Goal: Task Accomplishment & Management: Use online tool/utility

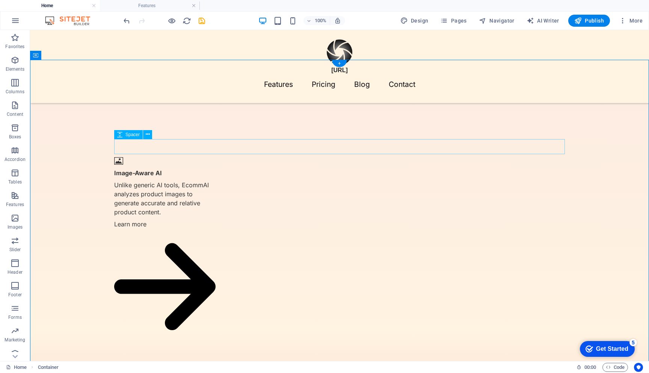
scroll to position [591, 0]
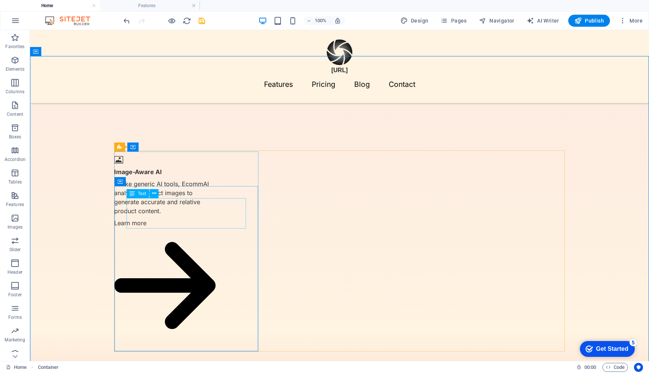
click at [138, 194] on span "Text" at bounding box center [142, 193] width 8 height 5
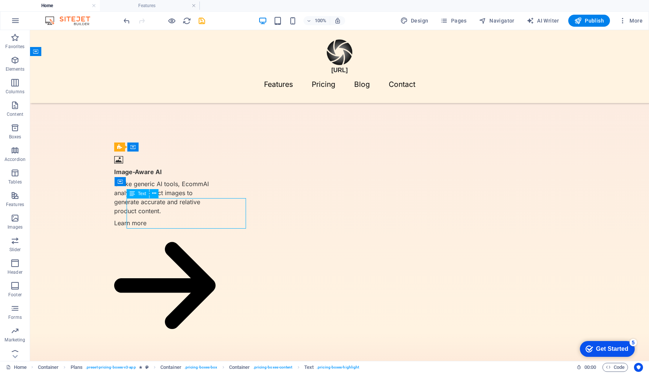
click at [138, 194] on span "Text" at bounding box center [142, 193] width 8 height 5
select select "rem"
select select "px"
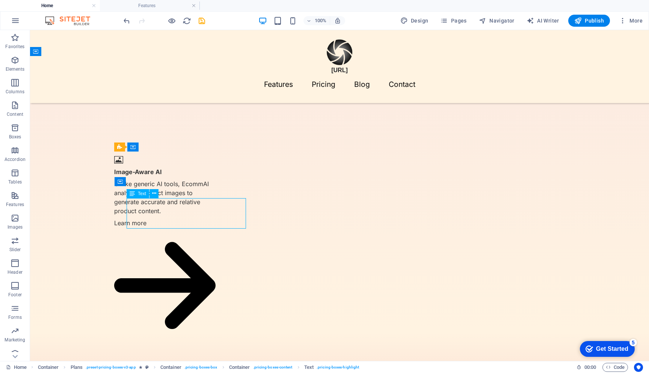
select select "px"
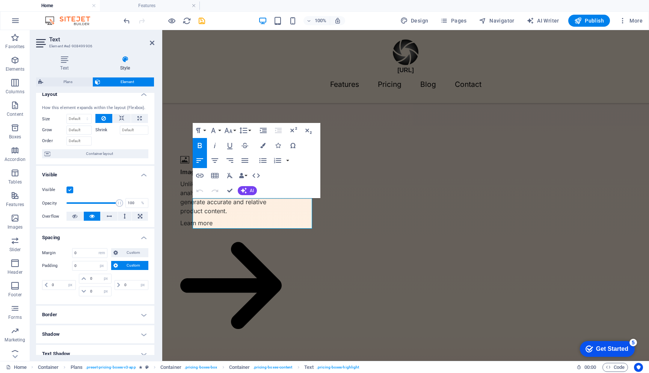
scroll to position [9, 0]
click at [87, 253] on input "0" at bounding box center [90, 251] width 35 height 9
click at [82, 277] on icon at bounding box center [84, 277] width 5 height 5
click at [92, 277] on input "0" at bounding box center [99, 277] width 23 height 9
type input "10"
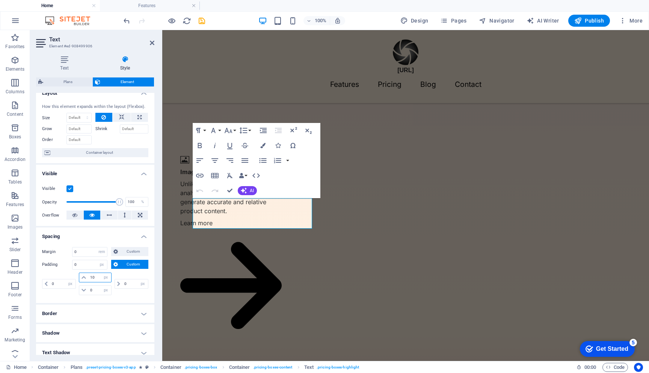
select select "DISABLED_OPTION_VALUE"
type input "10"
click at [93, 291] on input "0" at bounding box center [99, 290] width 23 height 9
type input "10"
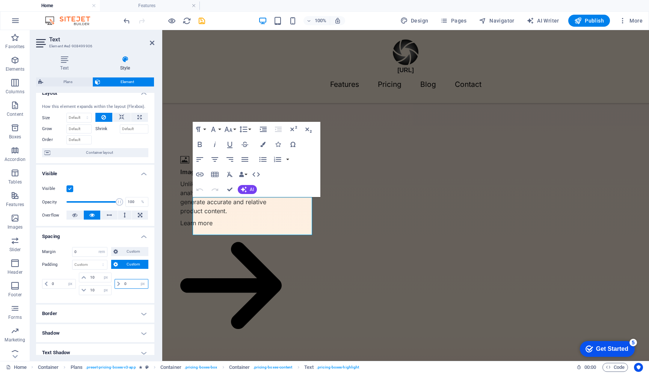
click at [128, 283] on input "0" at bounding box center [136, 283] width 26 height 9
drag, startPoint x: 94, startPoint y: 277, endPoint x: 65, endPoint y: 277, distance: 28.9
click at [65, 277] on div "0 px rem % vh vw 10 px rem % vh vw 10 px rem % vh vw 0 px rem % vh vw" at bounding box center [95, 283] width 106 height 23
type input "0"
drag, startPoint x: 97, startPoint y: 291, endPoint x: 69, endPoint y: 288, distance: 27.6
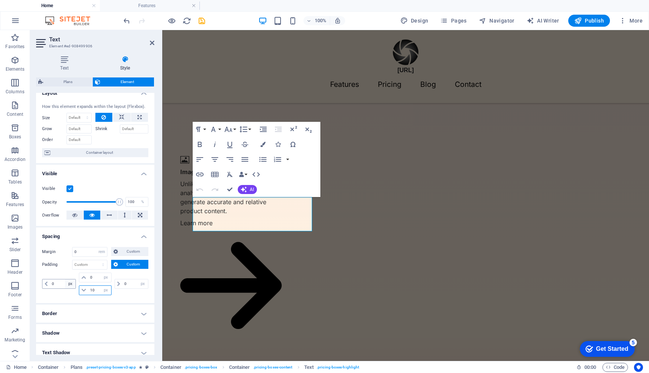
click at [77, 289] on div "0 px rem % vh vw 10 px rem % vh vw" at bounding box center [94, 283] width 35 height 23
type input "0"
select select "px"
type input "0"
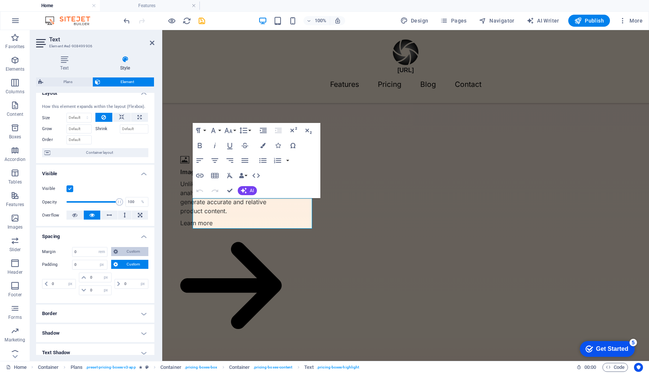
click at [124, 250] on span "Custom" at bounding box center [133, 251] width 26 height 9
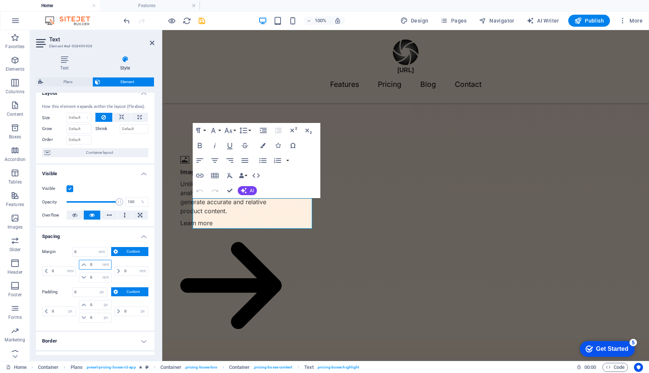
click at [96, 264] on input "0" at bounding box center [99, 264] width 23 height 9
type input "-10"
select select "DISABLED_OPTION_VALUE"
type input "-4"
type input "-1"
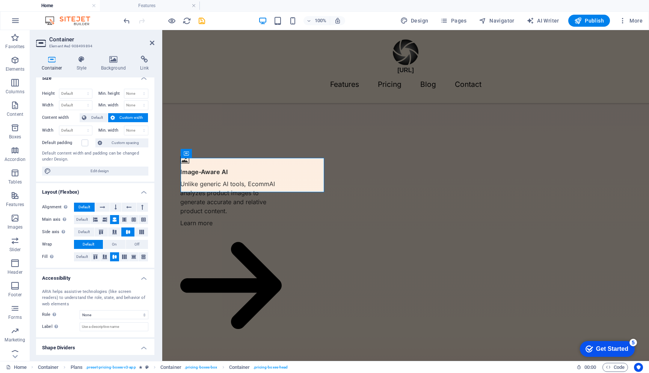
scroll to position [0, 0]
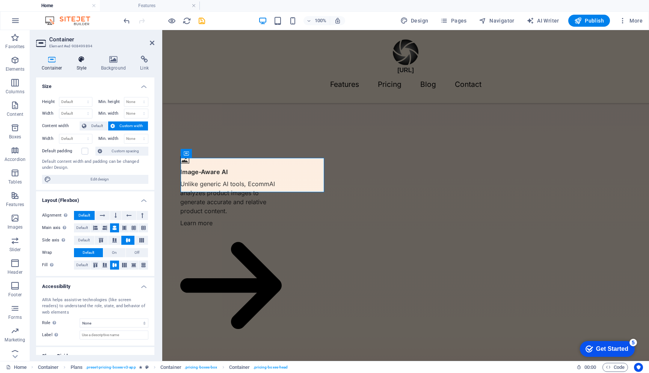
click at [82, 63] on h4 "Style" at bounding box center [83, 64] width 24 height 16
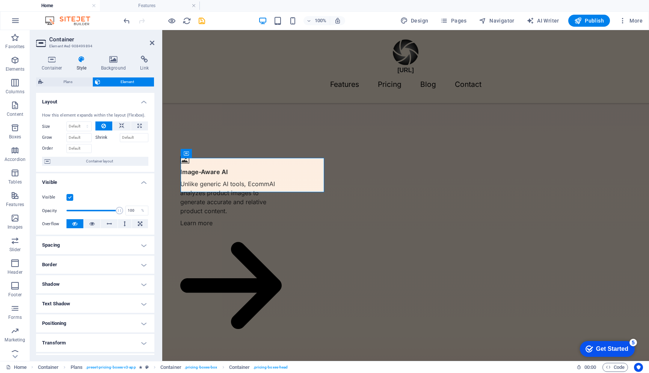
click at [103, 248] on h4 "Spacing" at bounding box center [95, 245] width 118 height 18
click at [124, 263] on span "Custom" at bounding box center [133, 260] width 26 height 9
click at [97, 288] on select "auto px % rem vw vh" at bounding box center [95, 285] width 32 height 9
click at [92, 286] on select "auto px % rem vw vh" at bounding box center [95, 285] width 32 height 9
select select "px"
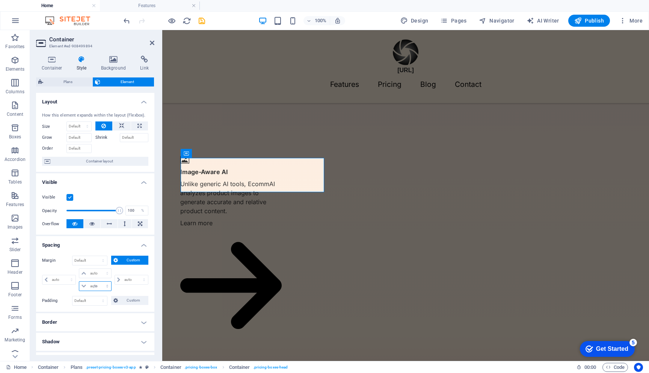
click at [100, 281] on select "auto px % rem vw vh" at bounding box center [95, 285] width 32 height 9
type input "0"
select select "px"
type input "0"
select select "px"
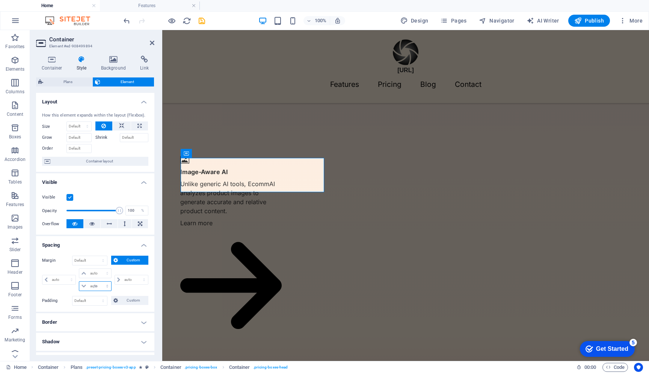
type input "0"
select select "px"
type input "0"
select select "px"
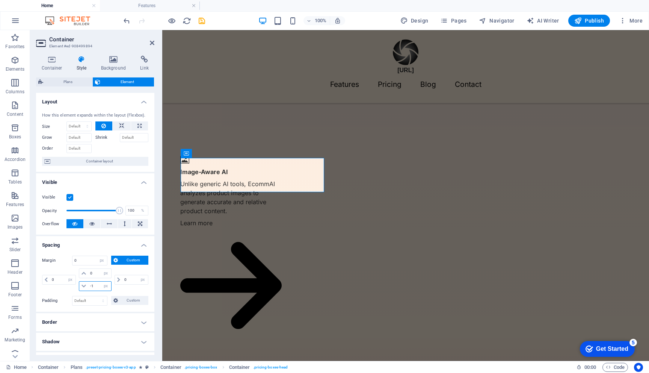
type input "-10"
select select "DISABLED_OPTION_VALUE"
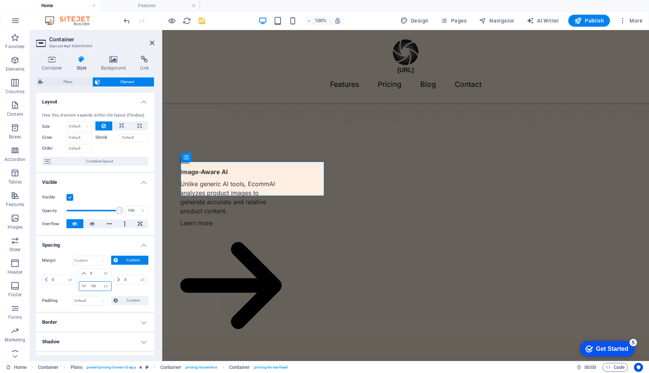
type input "-1"
click at [125, 290] on div "0 auto px % rem vw vh" at bounding box center [130, 279] width 35 height 23
click at [91, 302] on select "Default px rem % vh vw Custom" at bounding box center [90, 300] width 35 height 9
select select "px"
click at [96, 296] on select "Default px rem % vh vw Custom" at bounding box center [90, 300] width 35 height 9
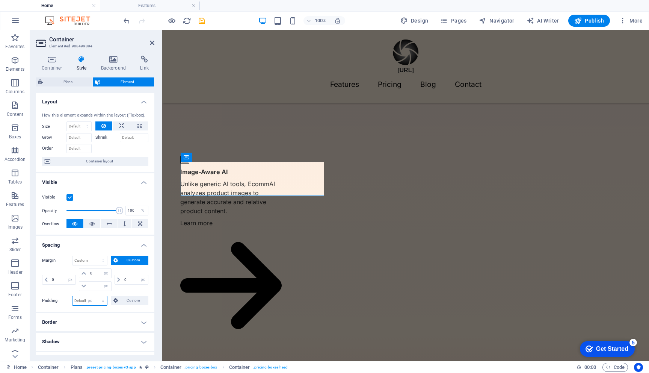
type input "0"
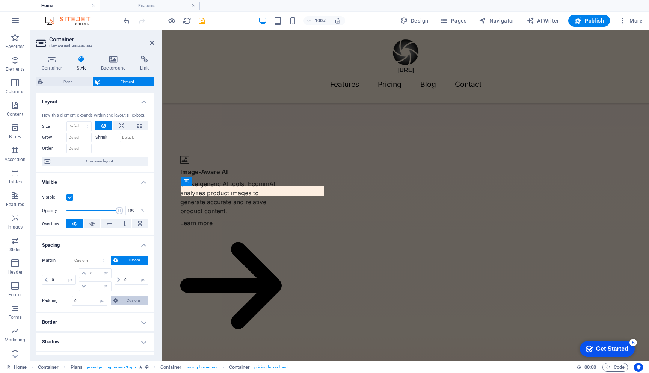
click at [119, 298] on button "Custom" at bounding box center [129, 300] width 37 height 9
click at [95, 327] on input "0" at bounding box center [99, 326] width 23 height 9
type input "01"
select select "DISABLED_OPTION_VALUE"
click at [125, 259] on span "Custom" at bounding box center [133, 260] width 26 height 9
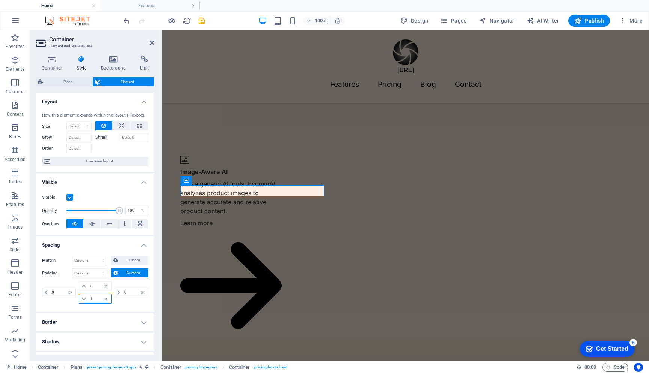
click at [92, 298] on input "1" at bounding box center [99, 298] width 23 height 9
type input "10"
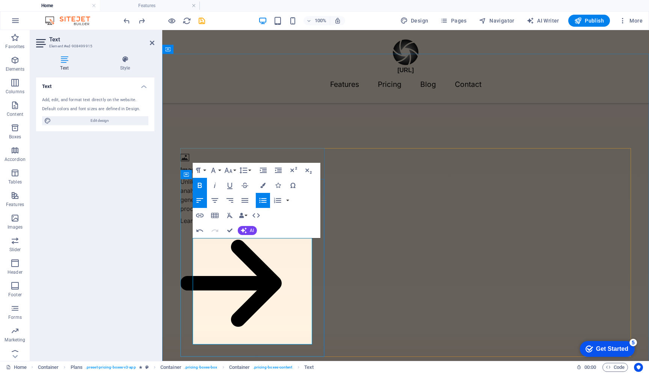
scroll to position [604, 0]
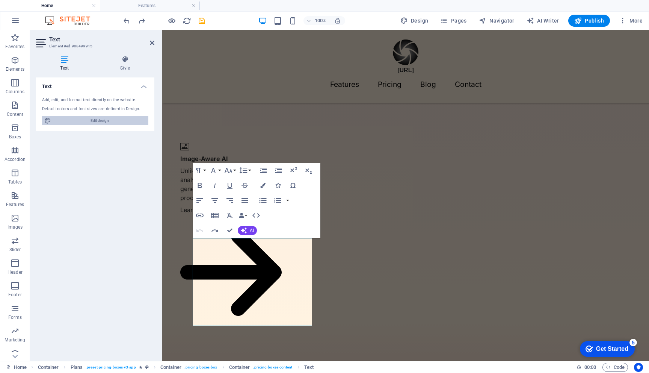
click at [106, 117] on span "Edit design" at bounding box center [99, 120] width 93 height 9
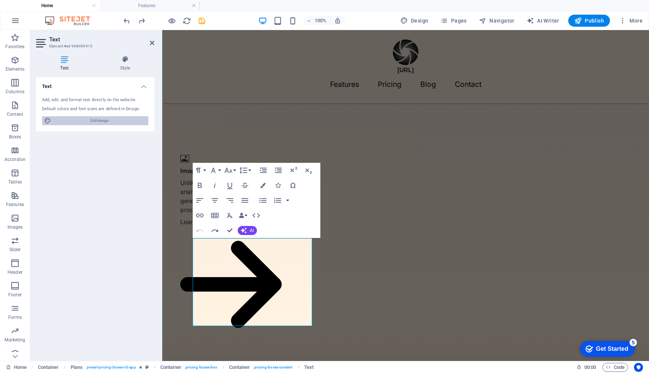
select select "700"
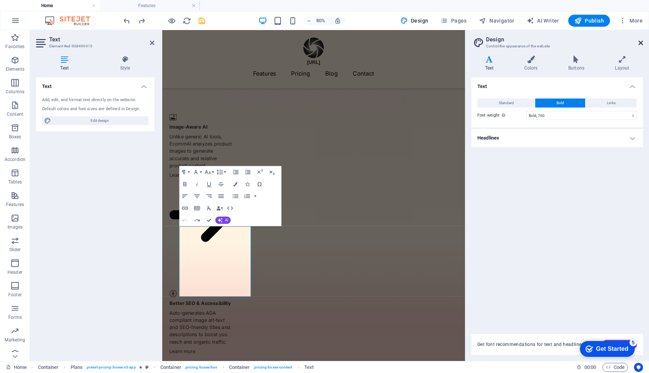
click at [640, 41] on icon at bounding box center [641, 43] width 5 height 6
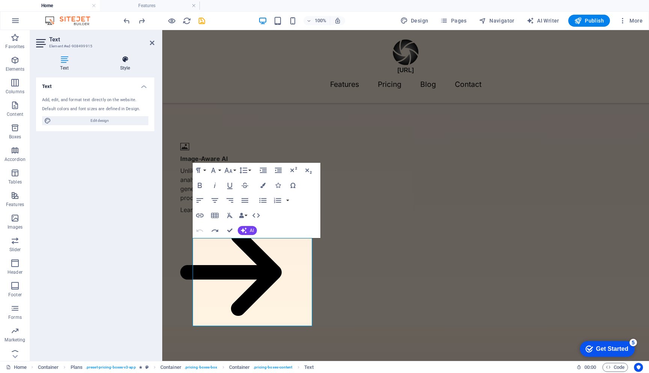
click at [123, 63] on icon at bounding box center [125, 60] width 59 height 8
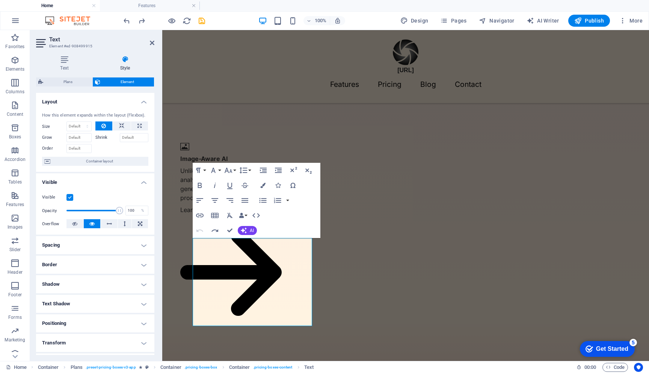
click at [82, 249] on h4 "Spacing" at bounding box center [95, 245] width 118 height 18
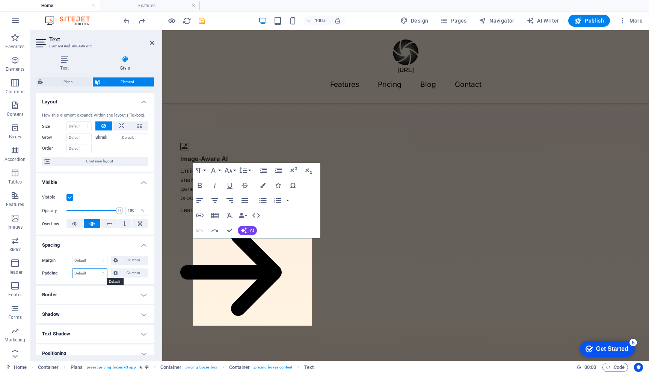
click at [85, 274] on select "Default px rem % vh vw Custom" at bounding box center [90, 273] width 35 height 9
click at [129, 273] on span "Custom" at bounding box center [133, 272] width 26 height 9
click at [91, 300] on input "number" at bounding box center [99, 298] width 23 height 9
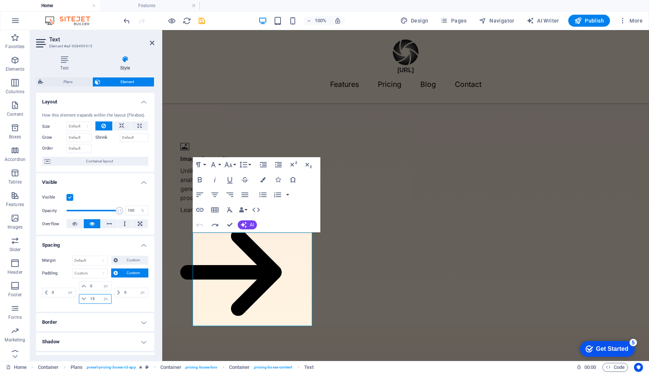
type input "1"
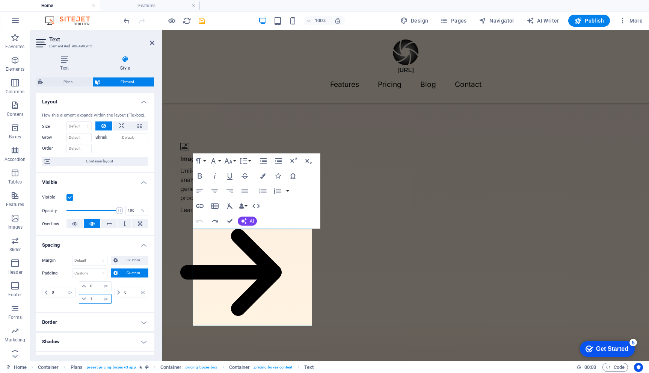
type input "0"
select select "px"
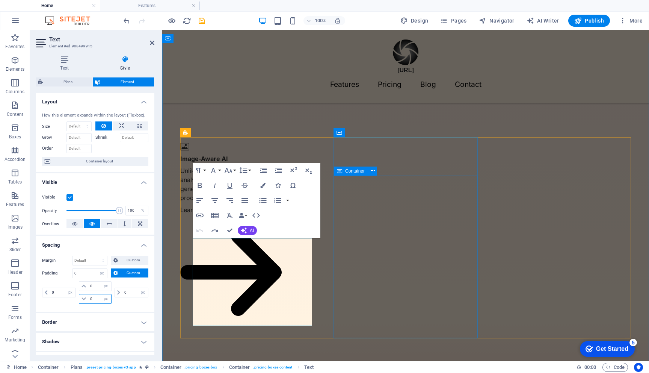
type input "20"
select select "DISABLED_OPTION_VALUE"
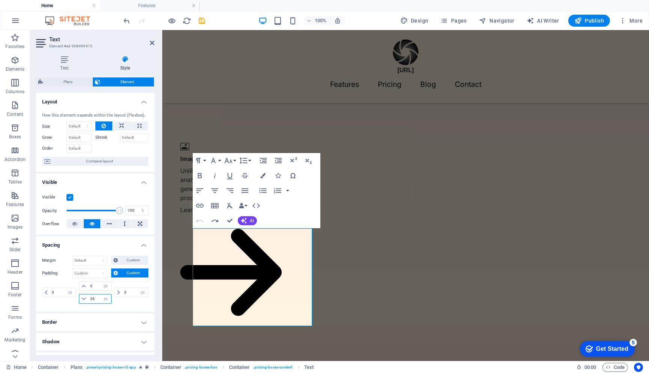
type input "26"
click at [132, 306] on div "Margin Default auto px % rem vw vh Custom Custom auto px % rem vw vh auto px % …" at bounding box center [95, 281] width 118 height 62
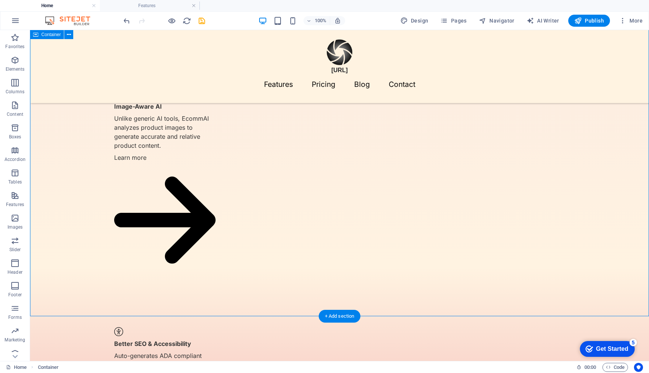
scroll to position [657, 0]
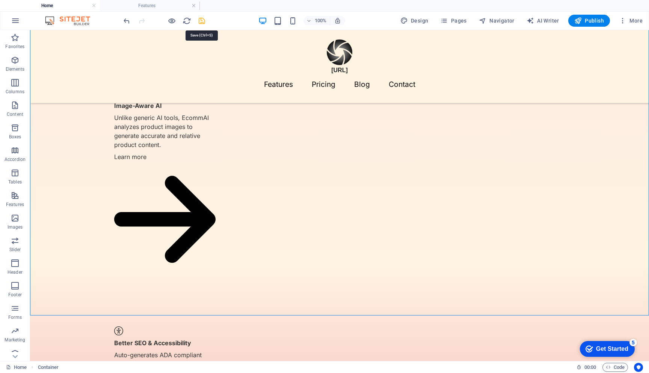
click at [200, 21] on icon "save" at bounding box center [202, 21] width 9 height 9
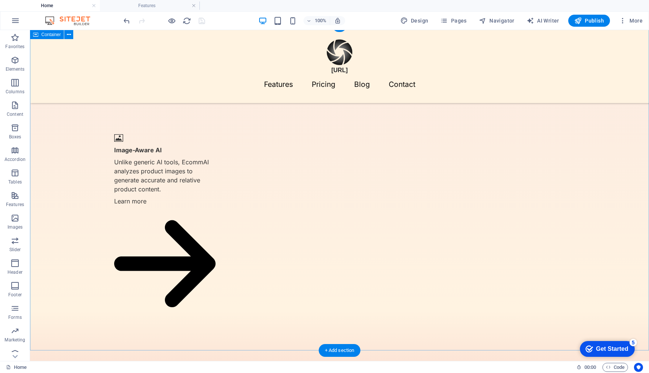
scroll to position [600, 0]
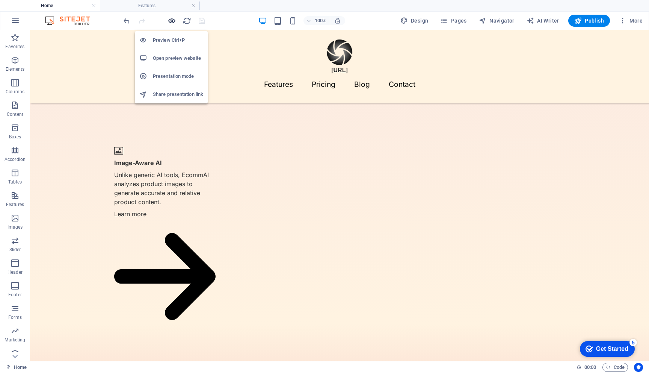
click at [170, 20] on icon "button" at bounding box center [172, 21] width 9 height 9
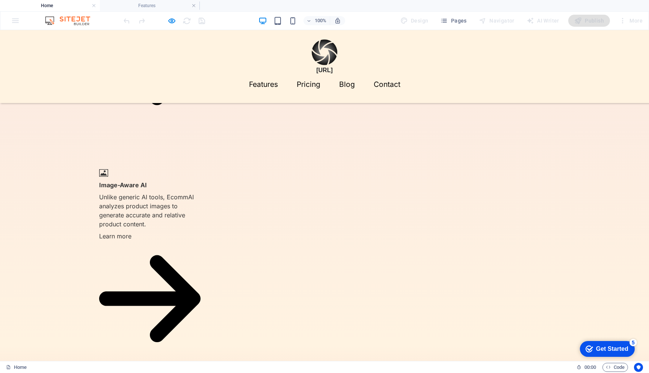
scroll to position [578, 0]
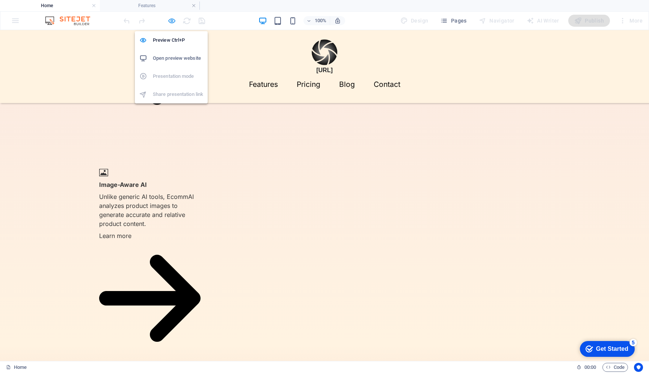
click at [170, 19] on icon "button" at bounding box center [172, 21] width 9 height 9
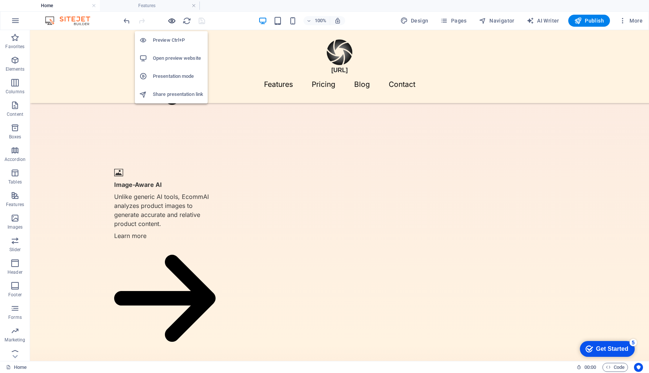
click at [170, 19] on icon "button" at bounding box center [172, 21] width 9 height 9
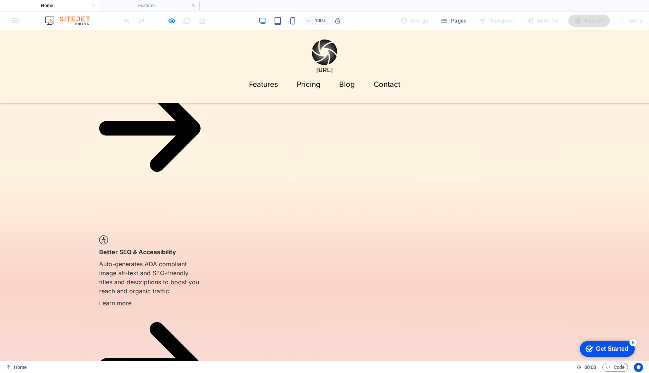
scroll to position [747, 0]
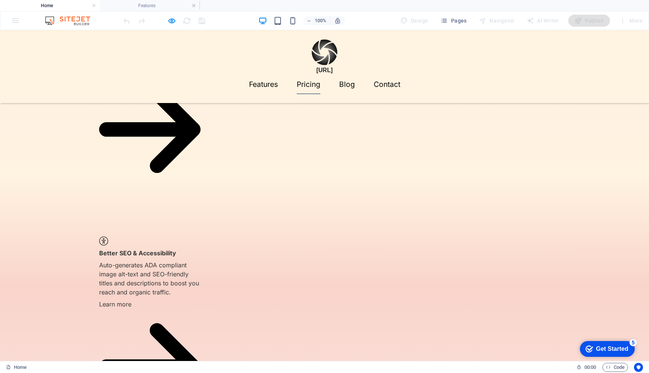
click at [321, 75] on link "Pricing" at bounding box center [309, 84] width 24 height 19
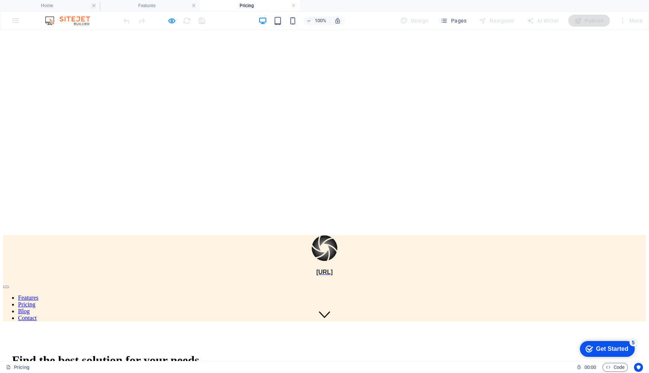
scroll to position [0, 0]
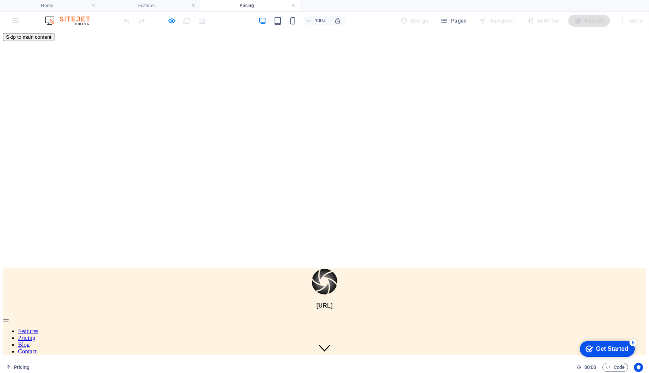
click at [363, 328] on nav "Features Pricing Blog Contact" at bounding box center [324, 341] width 643 height 27
click at [398, 328] on nav "Features Pricing Blog Contact" at bounding box center [324, 341] width 643 height 27
click at [283, 328] on nav "Features Pricing Blog Contact" at bounding box center [324, 341] width 643 height 27
click at [294, 6] on link at bounding box center [294, 5] width 5 height 7
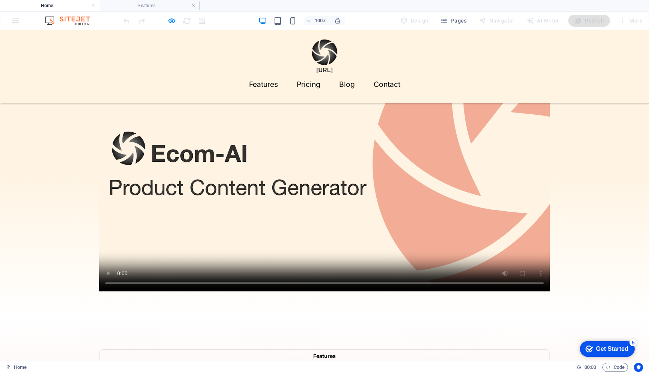
scroll to position [747, 0]
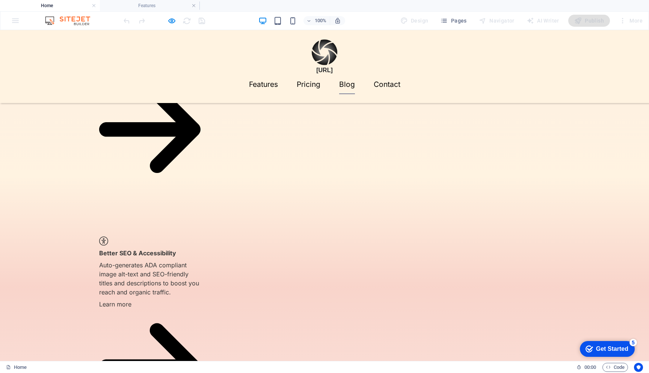
click at [355, 75] on link "Blog" at bounding box center [347, 84] width 16 height 19
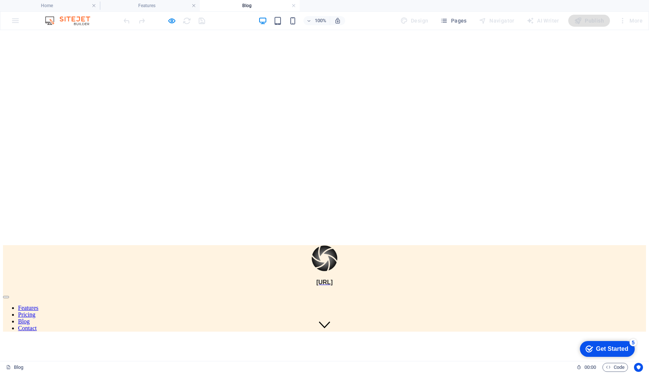
scroll to position [0, 0]
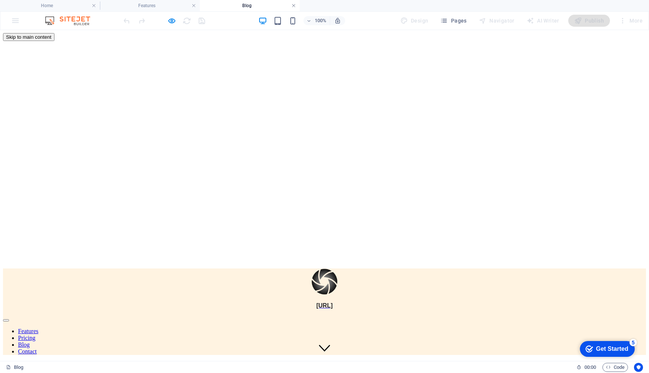
click at [293, 5] on link at bounding box center [294, 5] width 5 height 7
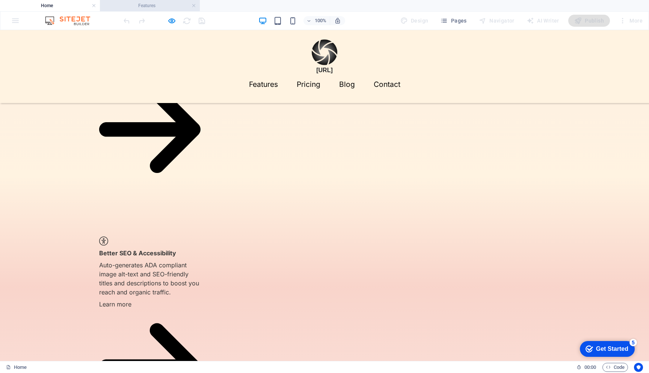
click at [163, 5] on h4 "Features" at bounding box center [150, 6] width 100 height 8
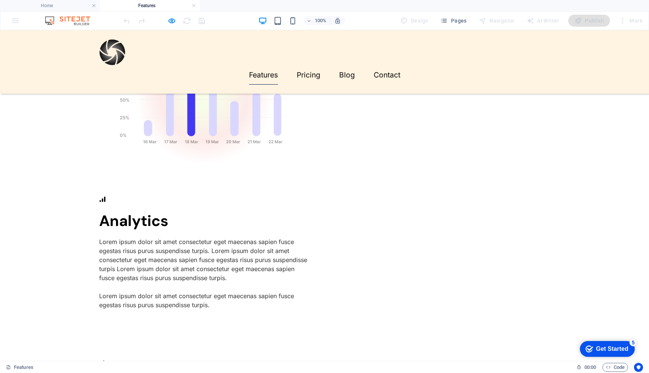
scroll to position [530, 0]
click at [51, 6] on h4 "Home" at bounding box center [50, 6] width 100 height 8
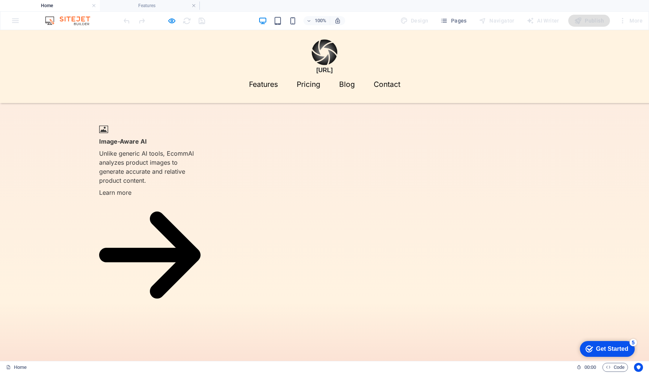
scroll to position [625, 0]
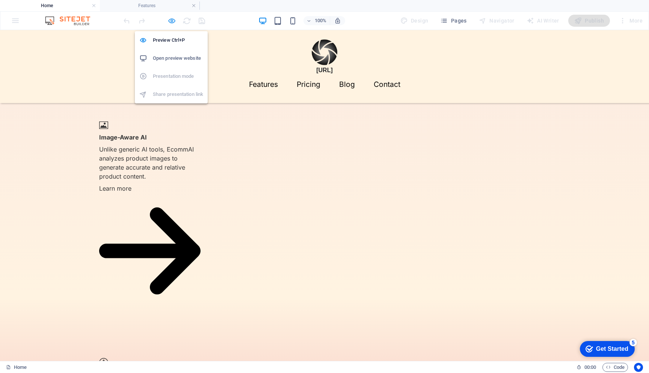
click at [171, 19] on icon "button" at bounding box center [172, 21] width 9 height 9
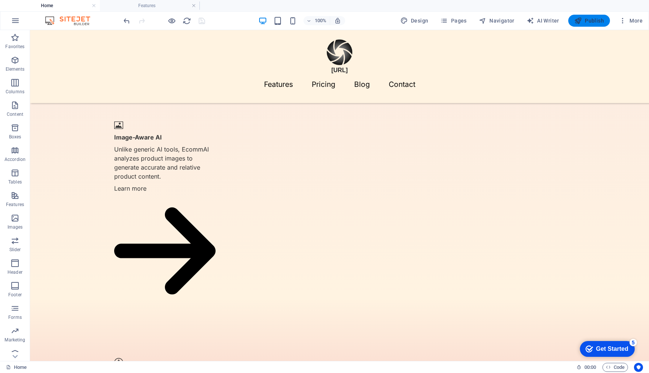
click at [590, 23] on span "Publish" at bounding box center [590, 21] width 30 height 8
click at [200, 22] on div at bounding box center [164, 21] width 84 height 12
click at [590, 19] on span "Publish" at bounding box center [590, 21] width 30 height 8
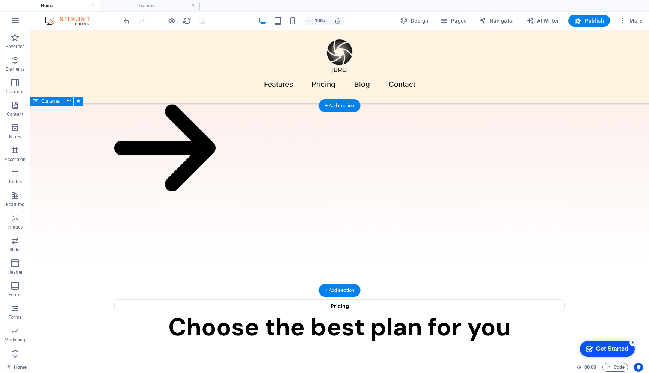
scroll to position [1240, 0]
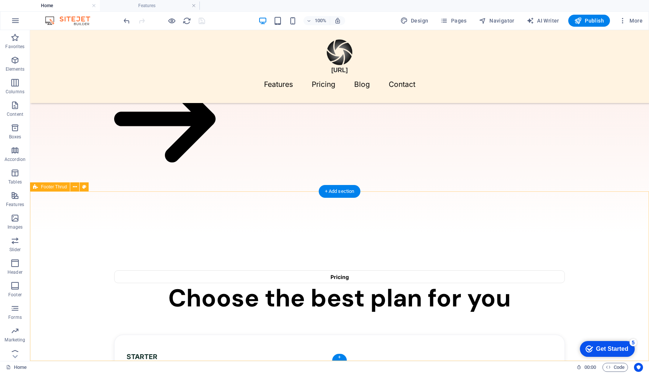
click at [56, 188] on span "Footer Thrud" at bounding box center [54, 187] width 26 height 5
select select "footer"
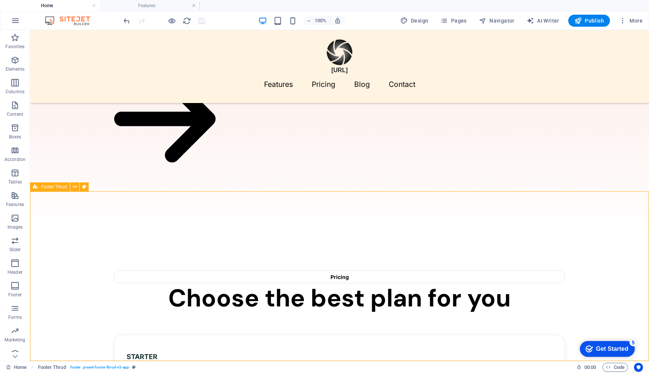
select select "rem"
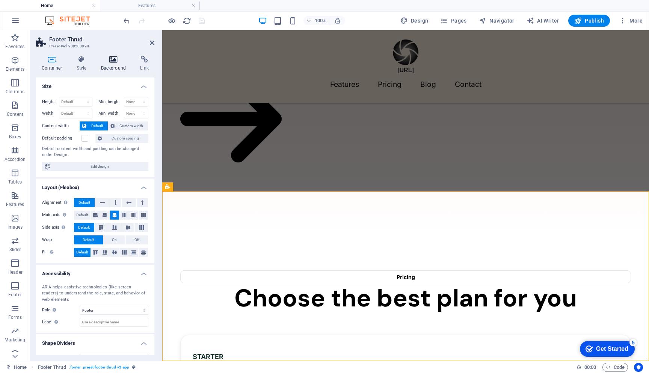
click at [114, 61] on icon at bounding box center [113, 60] width 36 height 8
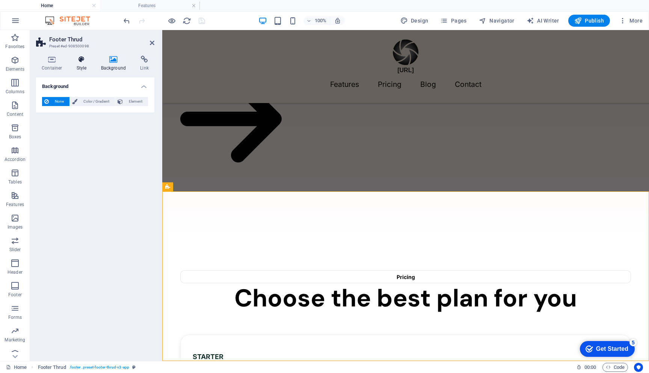
click at [80, 60] on icon at bounding box center [81, 60] width 21 height 8
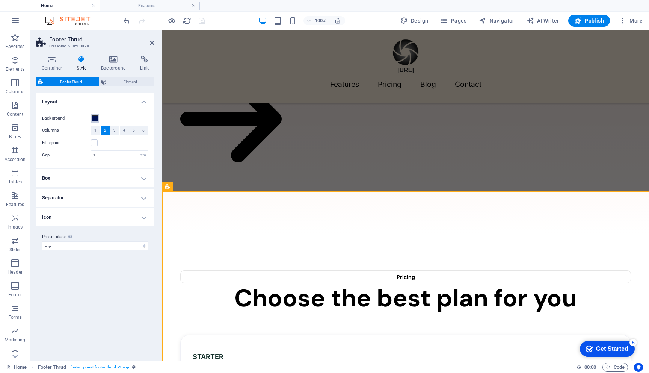
click at [95, 117] on span at bounding box center [95, 118] width 6 height 6
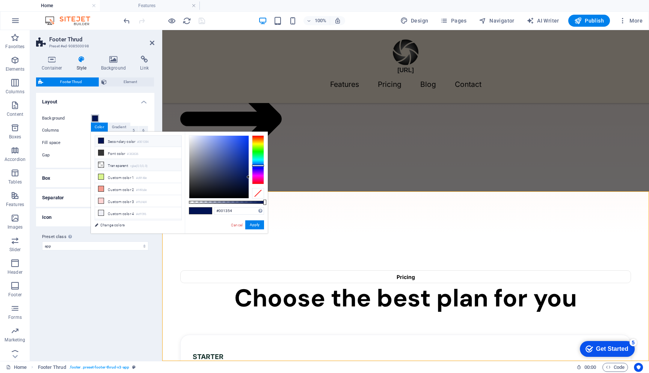
scroll to position [34, 0]
click at [126, 181] on li "Custom color 2 #f49b8e" at bounding box center [138, 180] width 86 height 12
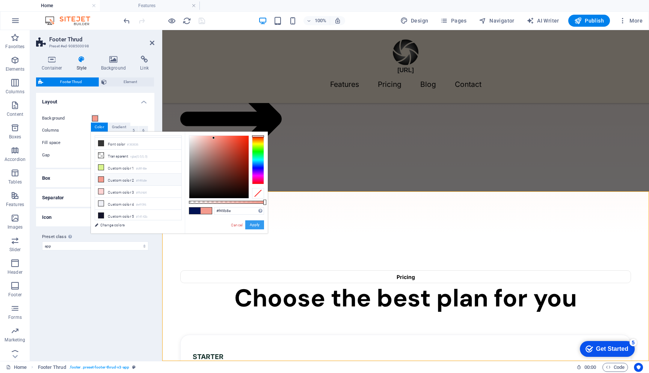
click at [255, 225] on button "Apply" at bounding box center [254, 224] width 19 height 9
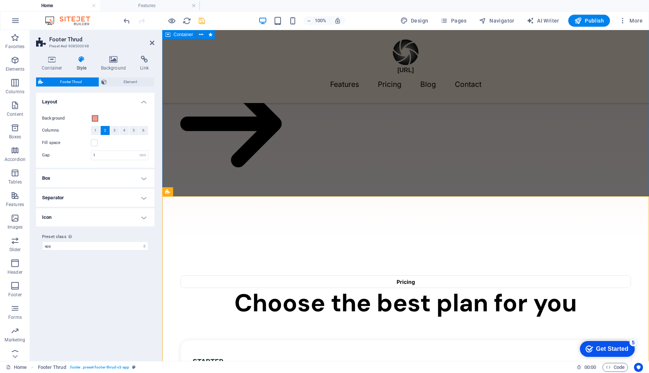
scroll to position [1240, 0]
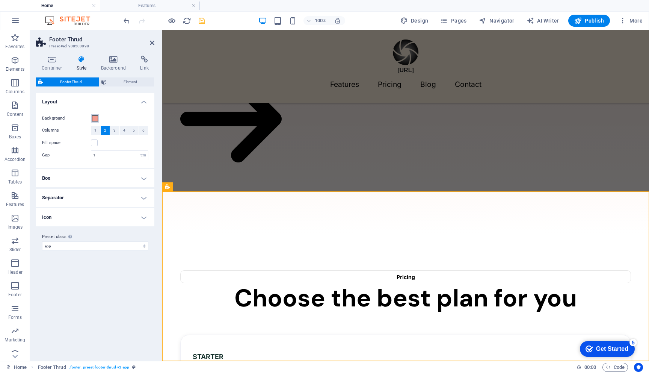
click at [95, 119] on span at bounding box center [95, 118] width 6 height 6
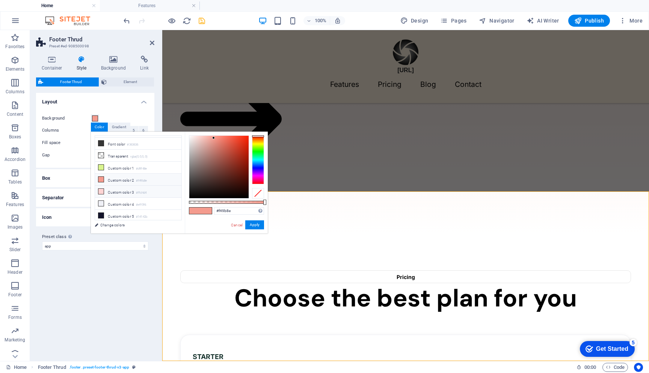
click at [124, 192] on li "Custom color 3 #ffd4d4" at bounding box center [138, 192] width 86 height 12
click at [252, 225] on button "Apply" at bounding box center [254, 224] width 19 height 9
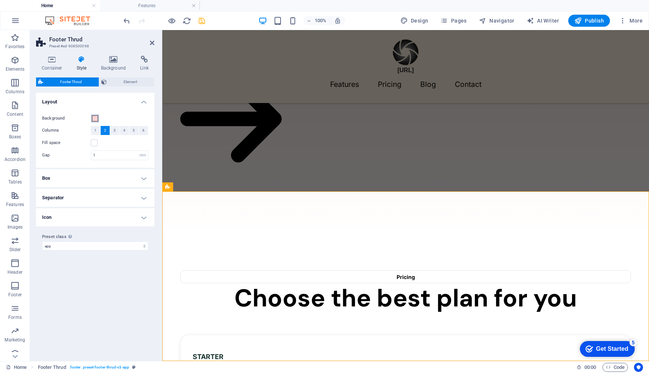
click at [95, 120] on span at bounding box center [95, 118] width 6 height 6
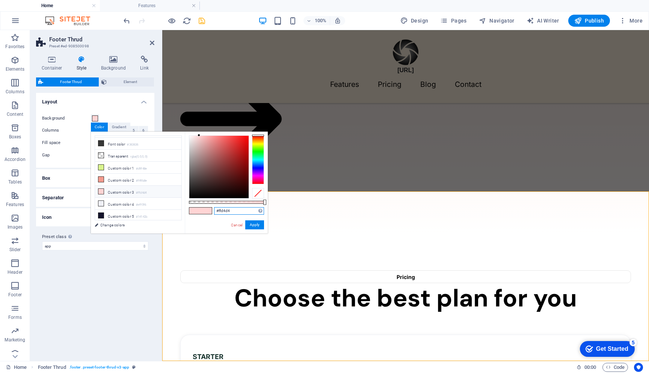
drag, startPoint x: 218, startPoint y: 212, endPoint x: 252, endPoint y: 211, distance: 34.2
click at [252, 211] on input "#ffd4d4" at bounding box center [239, 211] width 50 height 8
paste input "F3C3B6"
type input "#f3c3b6"
click at [254, 225] on button "Apply" at bounding box center [254, 224] width 19 height 9
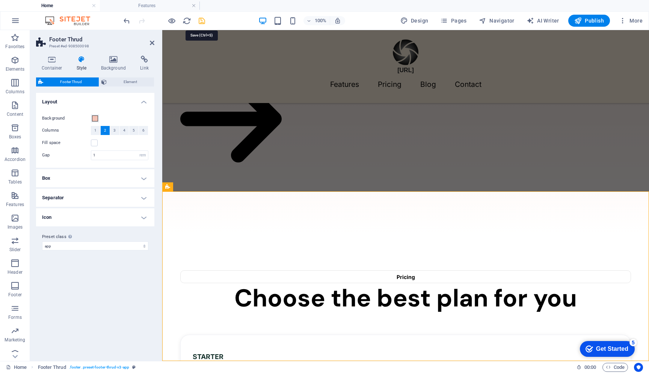
click at [203, 24] on icon "save" at bounding box center [202, 21] width 9 height 9
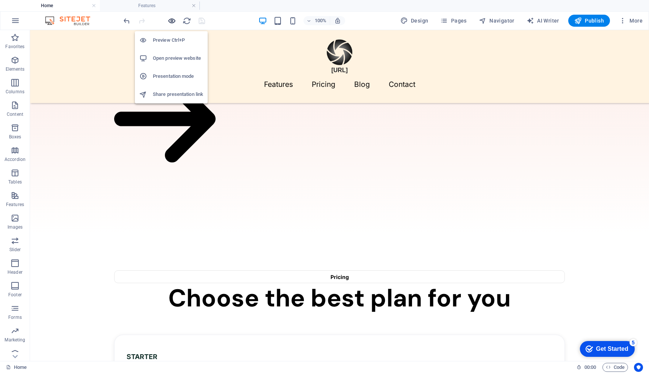
click at [171, 18] on icon "button" at bounding box center [172, 21] width 9 height 9
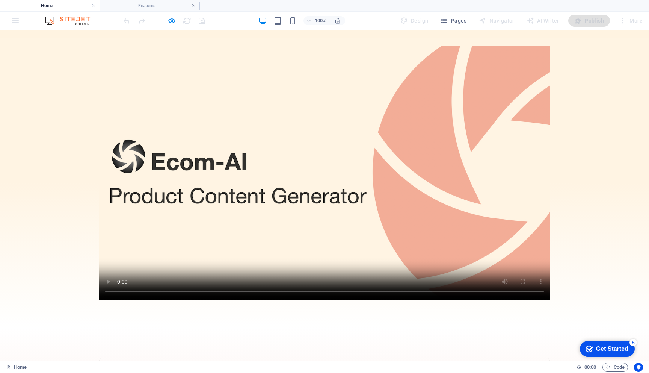
scroll to position [0, 0]
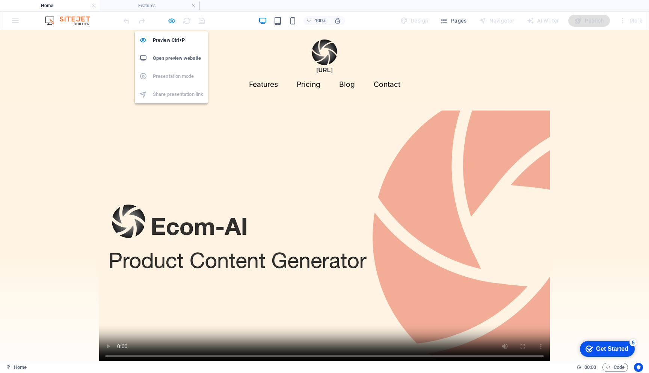
click at [172, 19] on icon "button" at bounding box center [172, 21] width 9 height 9
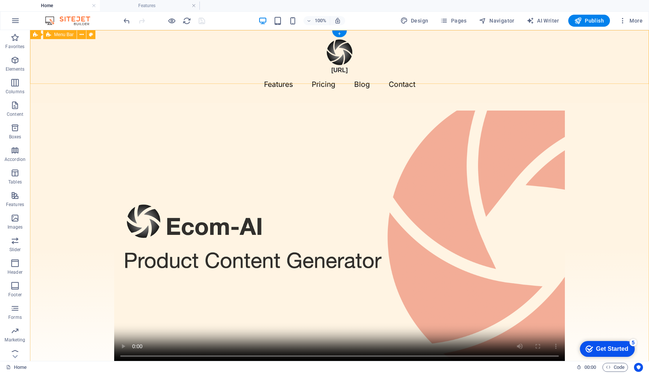
click at [87, 80] on div "[URL] Features Pricing Blog Contact" at bounding box center [339, 66] width 619 height 73
click at [53, 34] on div "Menu Bar" at bounding box center [59, 34] width 33 height 9
select select "rem"
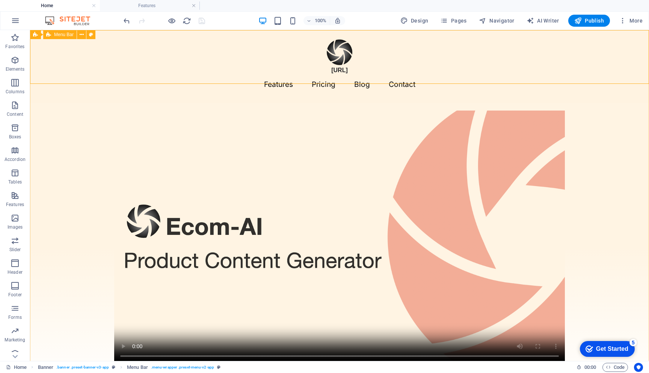
select select "sticky_menu"
select select "px"
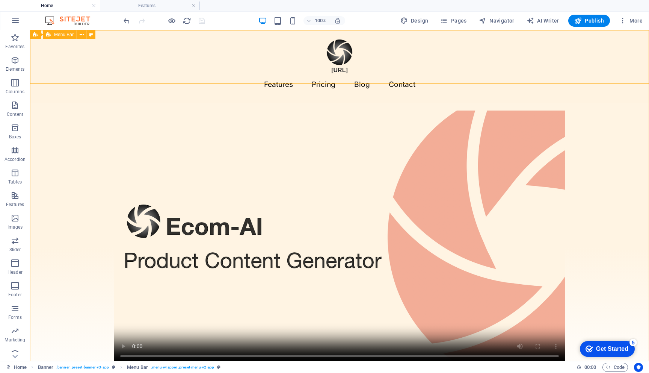
select select "hover_border_bottom"
select select "px"
select select "rem"
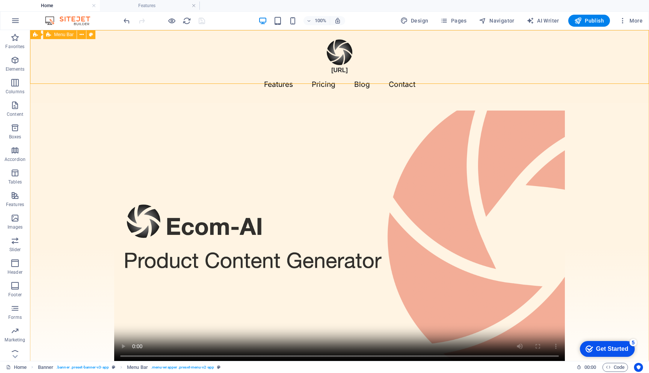
select select "rem"
select select "400"
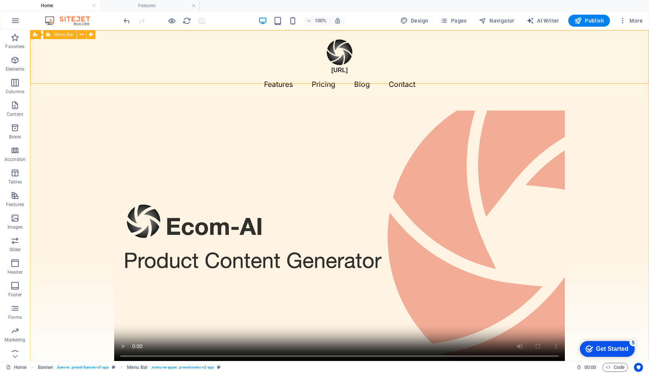
select select "px"
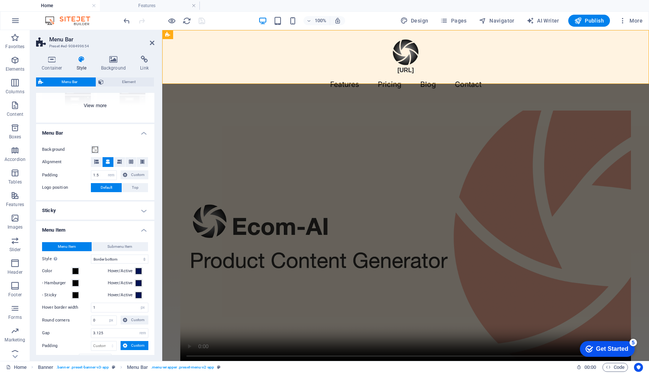
scroll to position [99, 0]
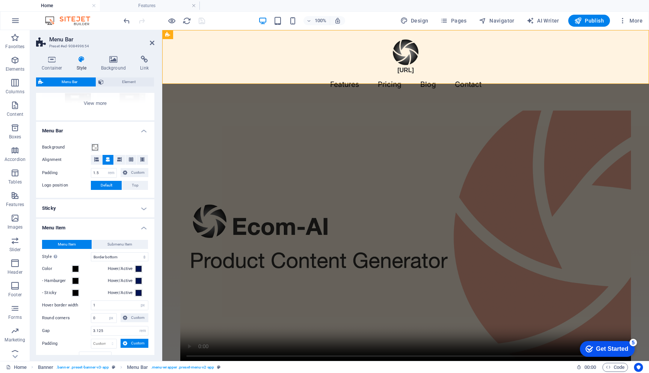
click at [84, 209] on h4 "Sticky" at bounding box center [95, 208] width 118 height 18
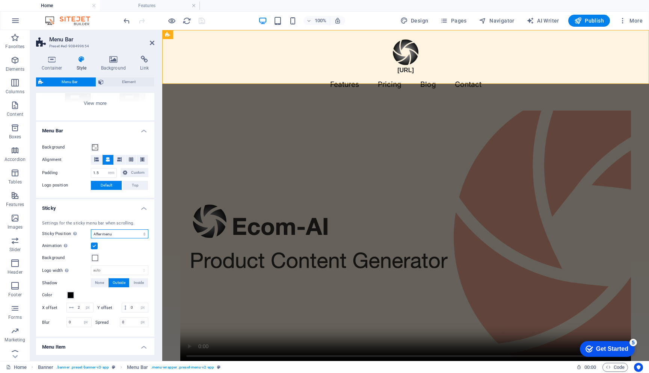
click at [112, 235] on select "Off Instant After menu After banner When scrolling up" at bounding box center [120, 233] width 58 height 9
select select "sticky_none"
click at [91, 229] on select "Off Instant After menu After banner When scrolling up" at bounding box center [120, 233] width 58 height 9
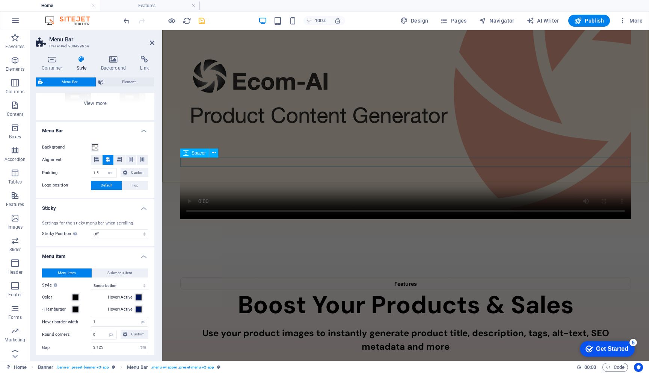
scroll to position [0, 0]
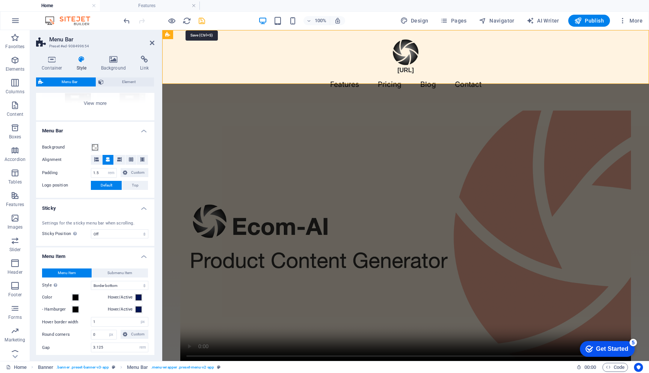
click at [203, 20] on icon "save" at bounding box center [202, 21] width 9 height 9
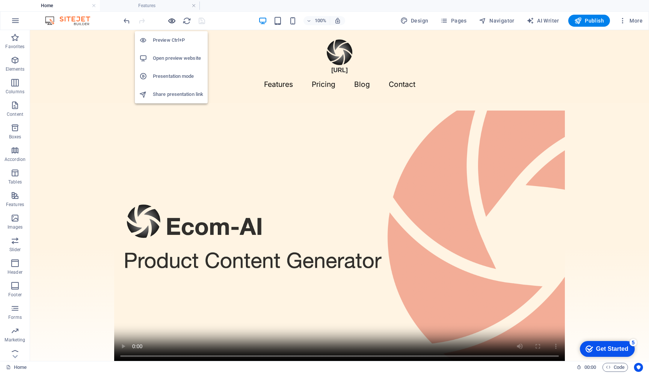
click at [174, 20] on icon "button" at bounding box center [172, 21] width 9 height 9
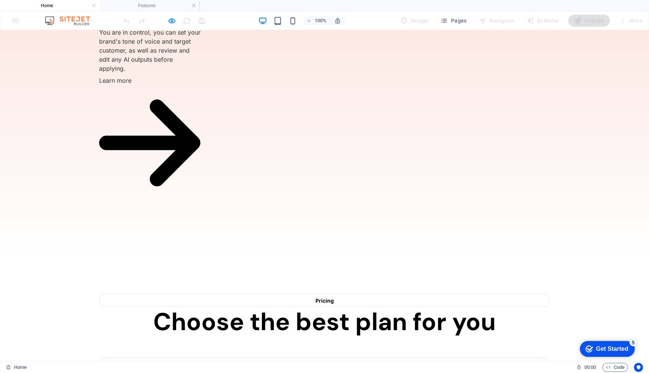
scroll to position [1240, 0]
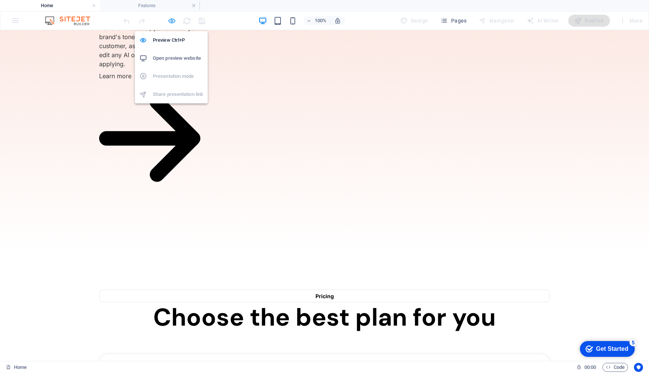
click at [171, 21] on icon "button" at bounding box center [172, 21] width 9 height 9
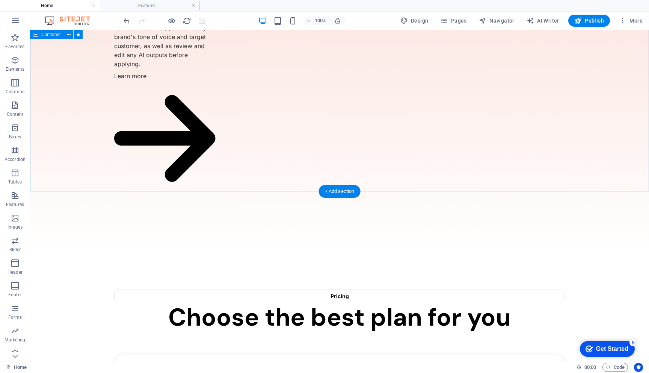
click at [50, 35] on span "Container" at bounding box center [51, 34] width 20 height 5
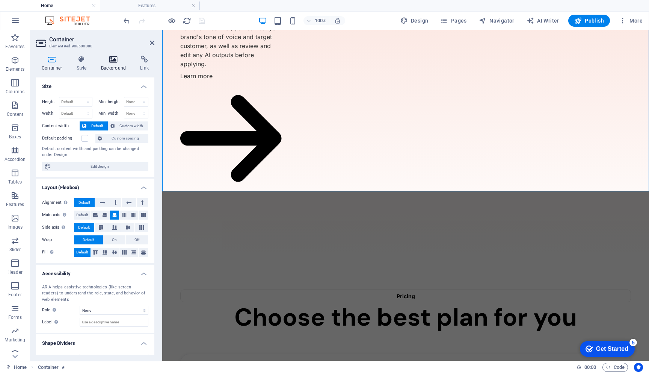
click at [114, 66] on h4 "Background" at bounding box center [114, 64] width 39 height 16
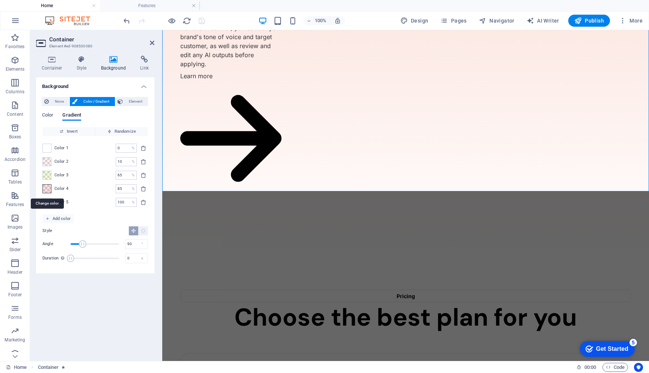
click at [48, 190] on span at bounding box center [47, 189] width 8 height 8
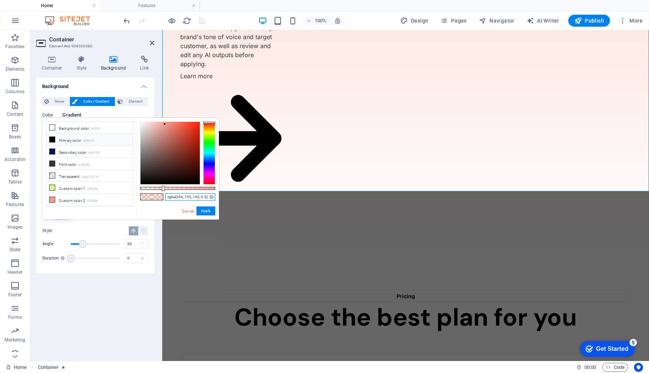
click at [174, 198] on input "rgba(244, 155, 142, 0.3)" at bounding box center [190, 197] width 50 height 8
paste input "F3C3B6"
click at [210, 210] on button "Apply" at bounding box center [206, 210] width 19 height 9
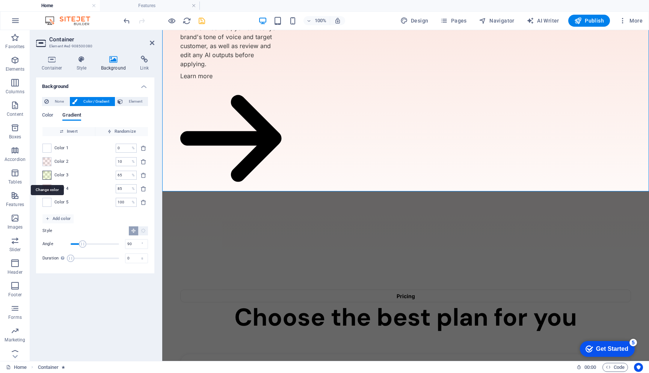
click at [46, 174] on span at bounding box center [47, 175] width 8 height 8
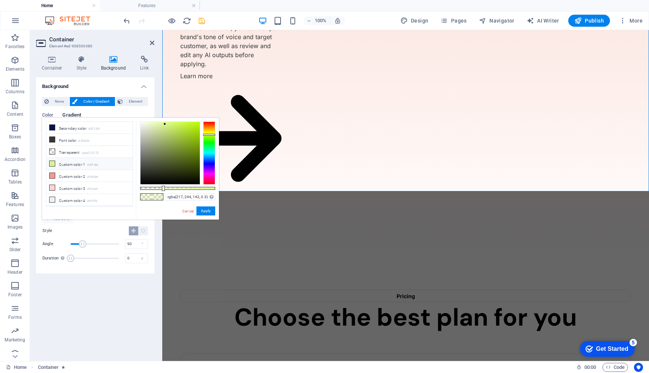
scroll to position [25, 0]
click at [80, 172] on li "Custom color 2 #f49b8e" at bounding box center [89, 175] width 86 height 12
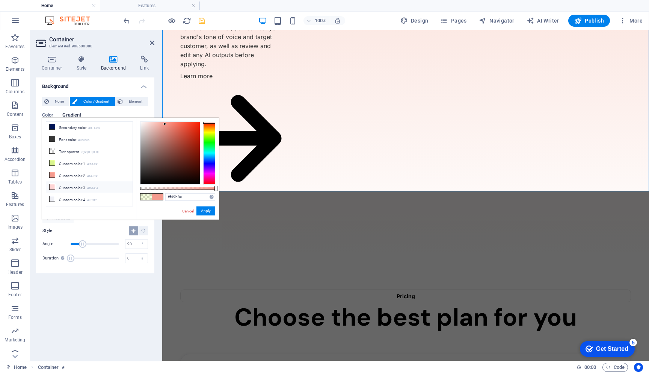
click at [79, 185] on li "Custom color 3 #ffd4d4" at bounding box center [89, 187] width 86 height 12
click at [78, 161] on li "Custom color 1 #d9f48e" at bounding box center [89, 163] width 86 height 12
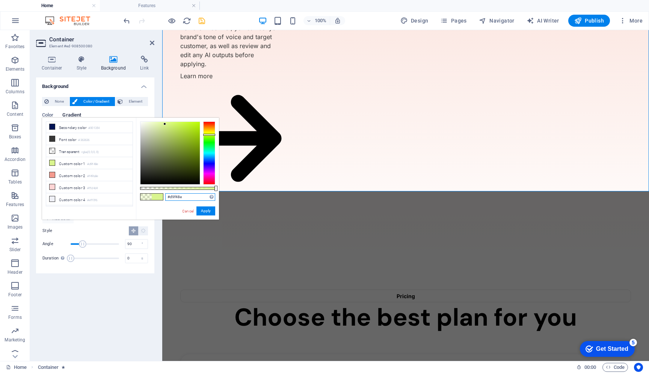
drag, startPoint x: 190, startPoint y: 196, endPoint x: 170, endPoint y: 197, distance: 20.3
click at [170, 197] on input "#d9f48e" at bounding box center [190, 197] width 50 height 8
paste input "F09881"
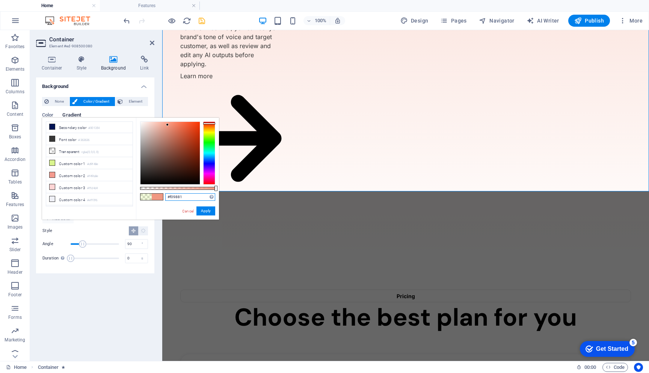
drag, startPoint x: 169, startPoint y: 197, endPoint x: 200, endPoint y: 197, distance: 30.8
click at [200, 197] on input "#f09881" at bounding box center [190, 197] width 50 height 8
paste input "F3C3B6"
type input "#f3c3b6"
click at [203, 212] on button "Apply" at bounding box center [206, 210] width 19 height 9
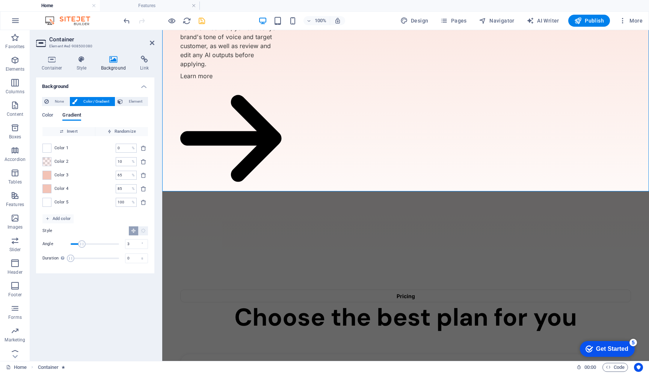
type input "0"
drag, startPoint x: 82, startPoint y: 244, endPoint x: 61, endPoint y: 244, distance: 21.4
click at [61, 244] on div "Angle 0 °" at bounding box center [95, 243] width 106 height 11
click at [78, 128] on span "Invert" at bounding box center [68, 131] width 47 height 9
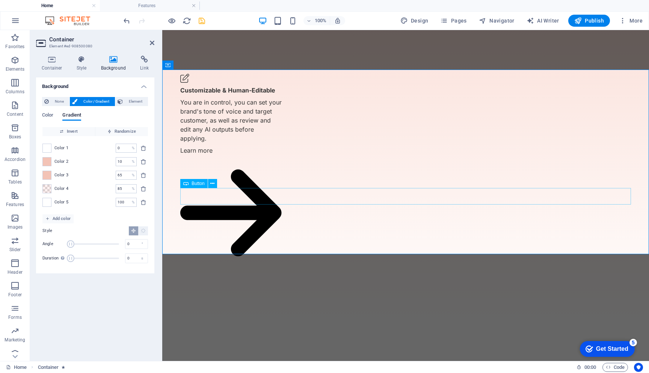
scroll to position [1161, 0]
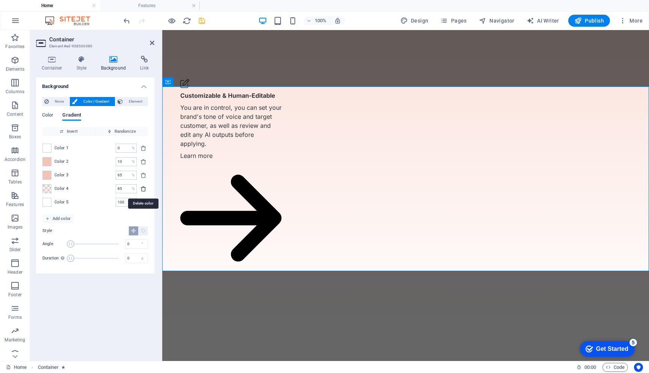
click at [143, 190] on icon "delete" at bounding box center [144, 189] width 6 height 6
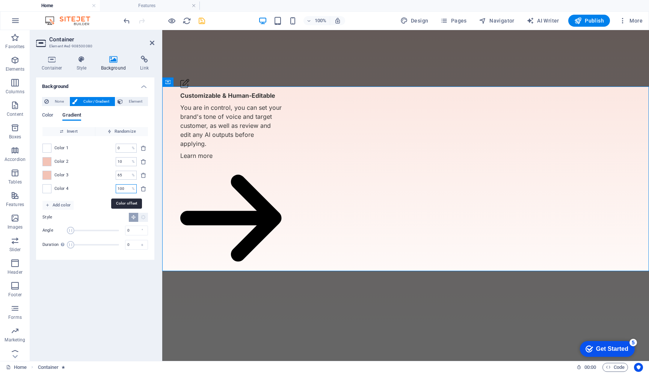
drag, startPoint x: 122, startPoint y: 190, endPoint x: 99, endPoint y: 189, distance: 23.3
click at [99, 189] on div "Color 4 100 % ​" at bounding box center [95, 188] width 106 height 9
type input "20"
click at [80, 130] on span "Invert" at bounding box center [68, 131] width 47 height 9
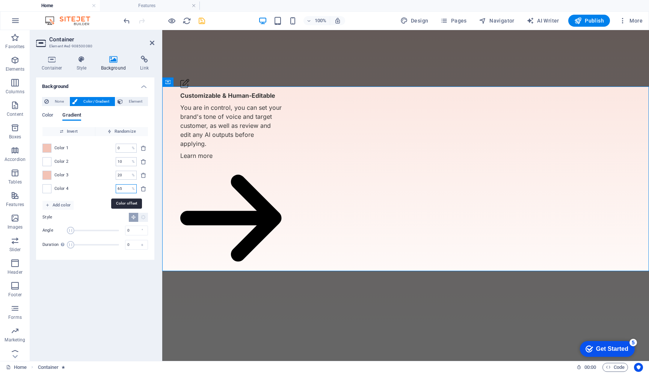
drag, startPoint x: 122, startPoint y: 190, endPoint x: 84, endPoint y: 187, distance: 37.7
click at [84, 187] on div "Color 4 65 % ​" at bounding box center [95, 188] width 106 height 9
type input "10"
click at [64, 130] on span "Invert" at bounding box center [68, 131] width 47 height 9
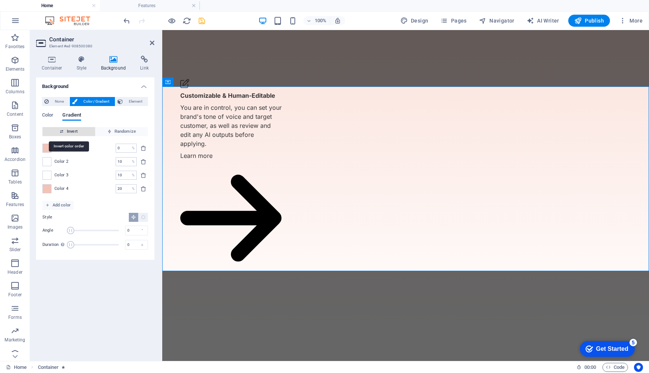
click at [82, 130] on span "Invert" at bounding box center [68, 131] width 47 height 9
click at [119, 148] on input "0" at bounding box center [122, 148] width 13 height 9
drag, startPoint x: 119, startPoint y: 190, endPoint x: 97, endPoint y: 190, distance: 22.2
click at [97, 190] on div "Color 4 20 % ​" at bounding box center [95, 188] width 106 height 9
type input "70"
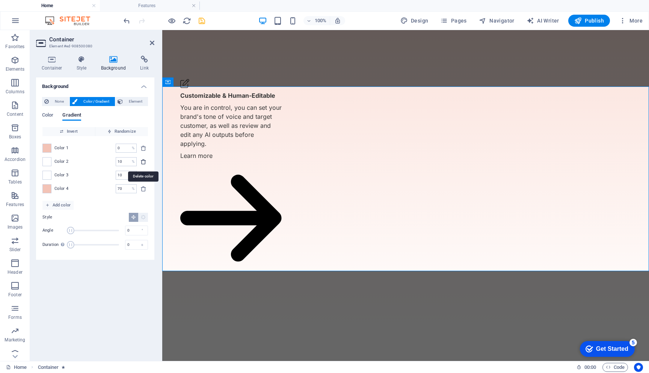
click at [145, 160] on icon "delete" at bounding box center [144, 162] width 6 height 6
type input "70"
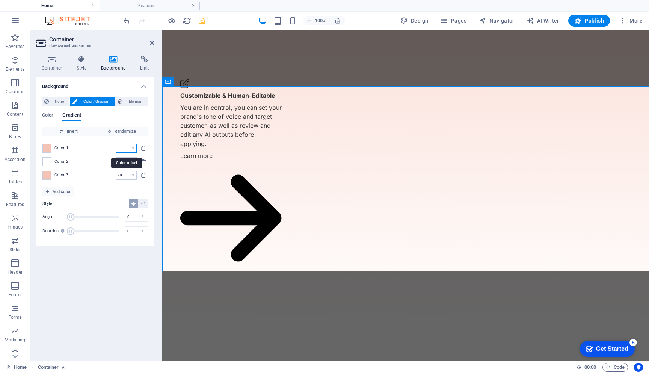
click at [124, 149] on input "0" at bounding box center [122, 148] width 13 height 9
type input "10"
type input "20"
click at [76, 132] on span "Invert" at bounding box center [68, 131] width 47 height 9
click at [203, 21] on icon "save" at bounding box center [202, 21] width 9 height 9
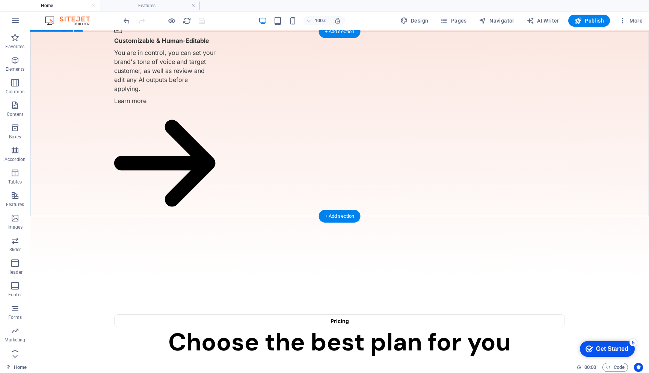
scroll to position [1210, 0]
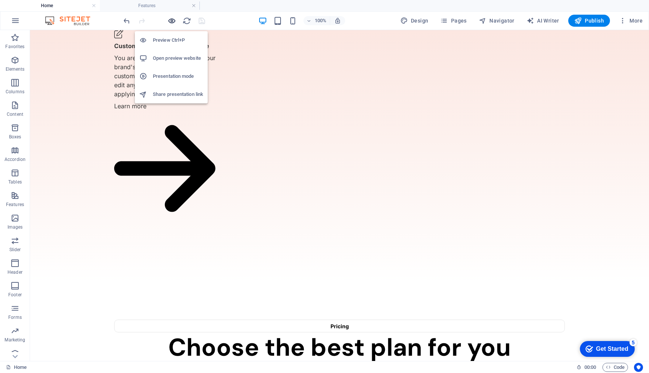
click at [173, 23] on icon "button" at bounding box center [172, 21] width 9 height 9
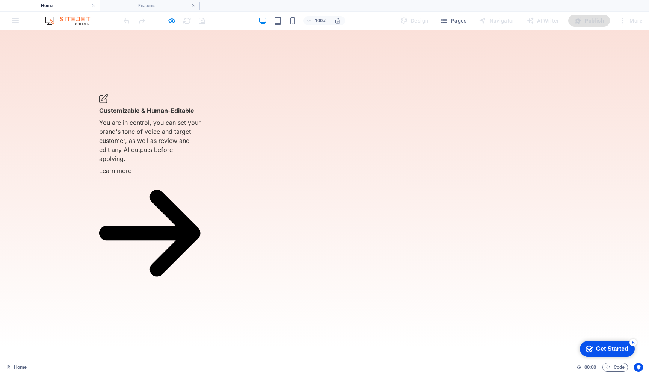
scroll to position [1240, 0]
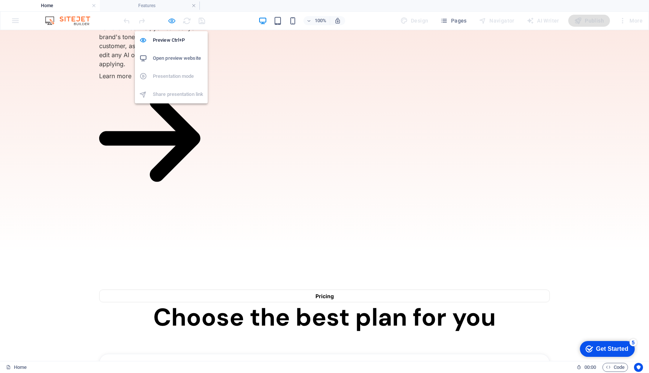
click at [171, 20] on icon "button" at bounding box center [172, 21] width 9 height 9
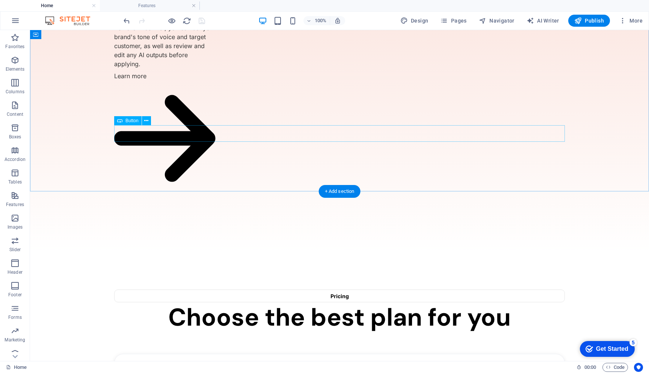
click at [127, 121] on span "Button" at bounding box center [132, 120] width 13 height 5
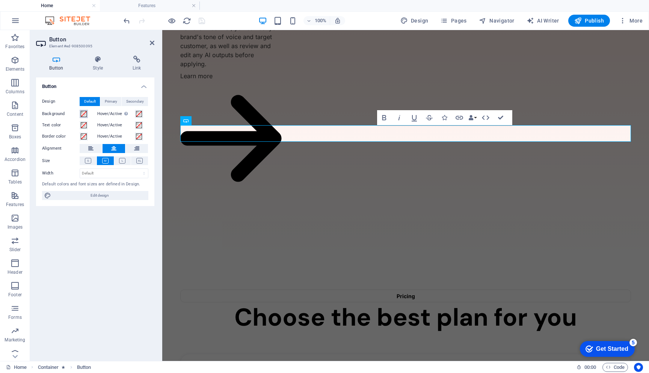
click at [84, 113] on span at bounding box center [84, 114] width 6 height 6
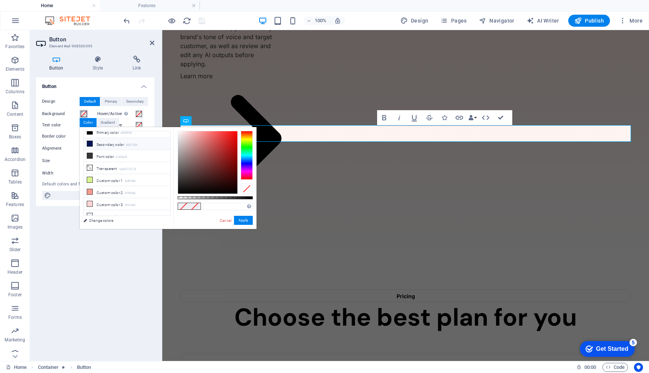
scroll to position [34, 0]
click at [217, 206] on input "text" at bounding box center [228, 207] width 50 height 8
paste input "3F5D58"
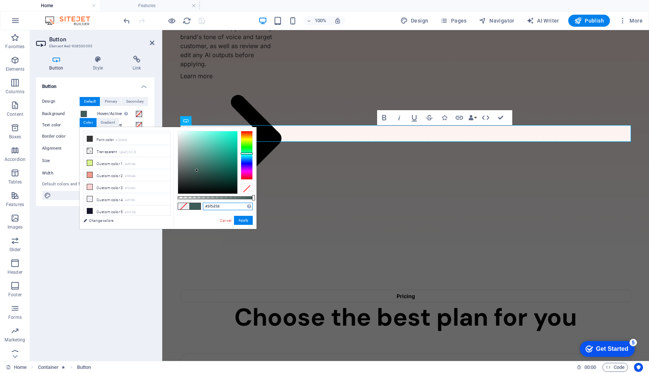
type input "#3f5d58"
click at [244, 221] on button "Apply" at bounding box center [243, 220] width 19 height 9
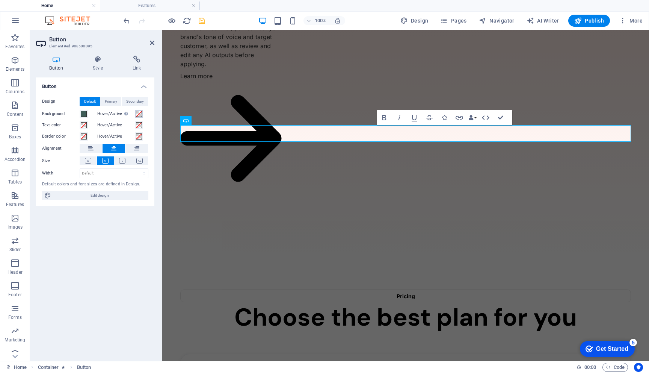
click at [138, 114] on span at bounding box center [139, 114] width 6 height 6
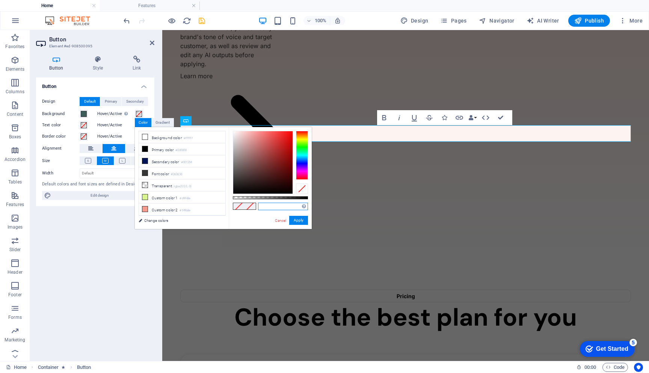
click at [274, 206] on input "text" at bounding box center [283, 207] width 50 height 8
paste input "80AFAB"
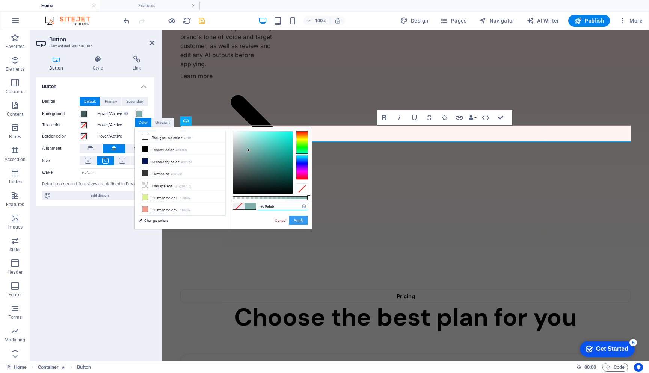
type input "#80afab"
click at [301, 219] on button "Apply" at bounding box center [298, 220] width 19 height 9
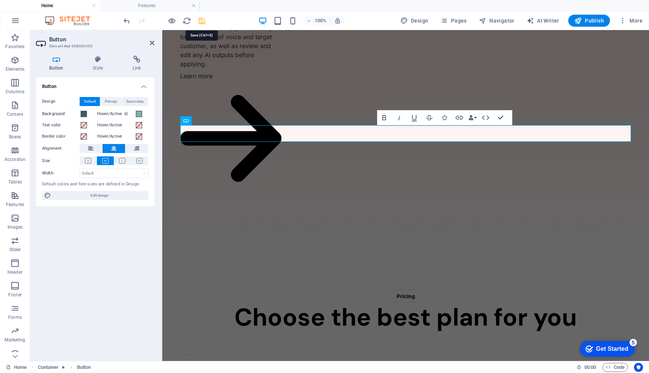
click at [201, 18] on icon "save" at bounding box center [202, 21] width 9 height 9
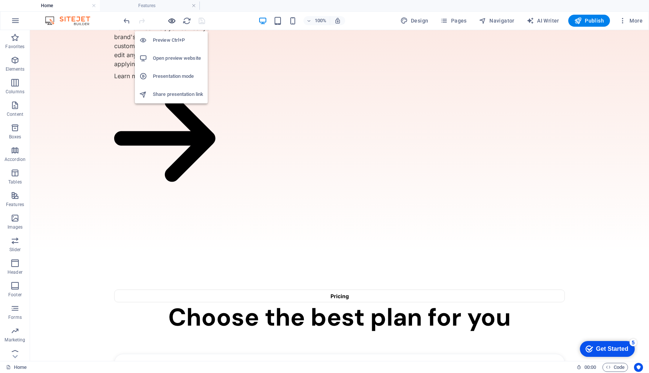
click at [172, 21] on icon "button" at bounding box center [172, 21] width 9 height 9
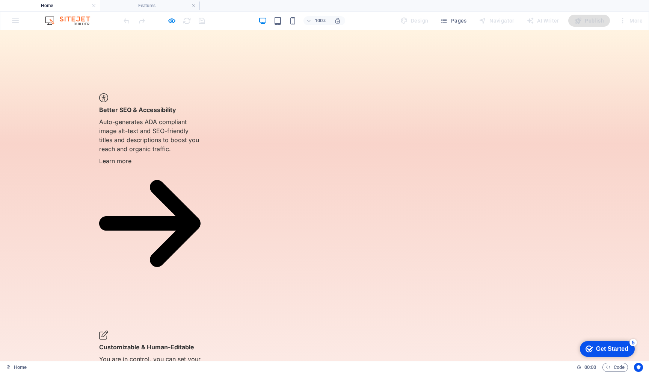
scroll to position [905, 0]
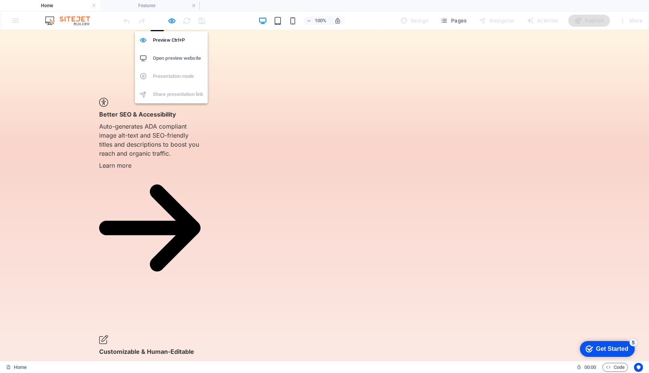
click at [179, 59] on h6 "Open preview website" at bounding box center [178, 58] width 50 height 9
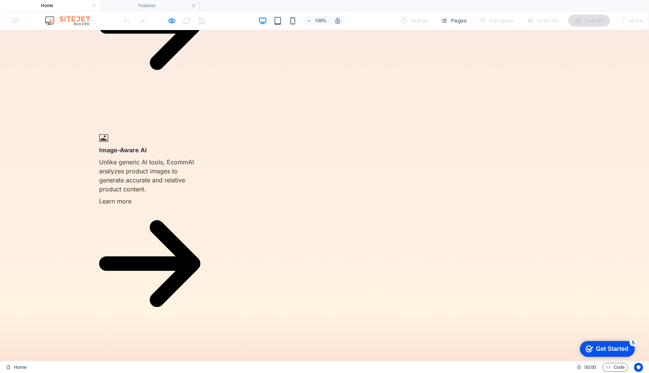
scroll to position [623, 0]
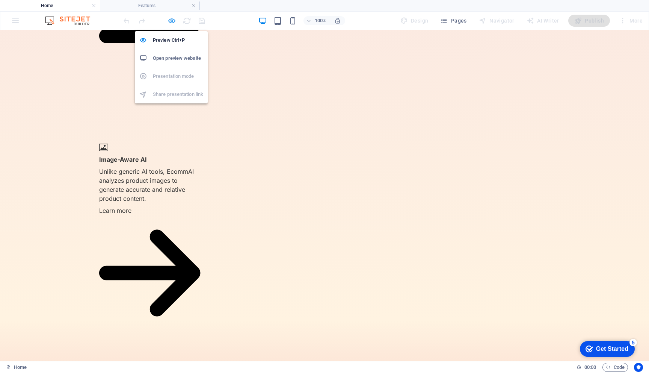
click at [170, 21] on icon "button" at bounding box center [172, 21] width 9 height 9
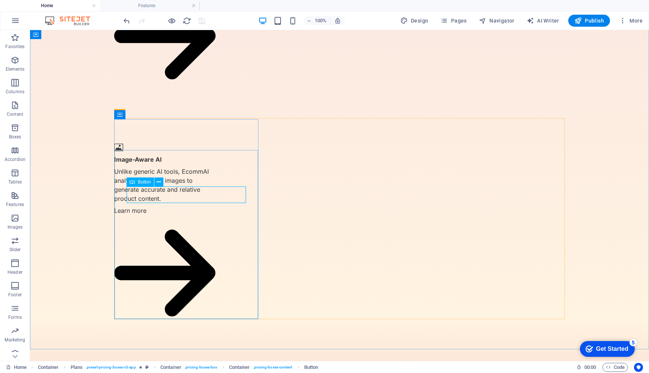
click at [142, 183] on span "Button" at bounding box center [144, 182] width 13 height 5
select select "%"
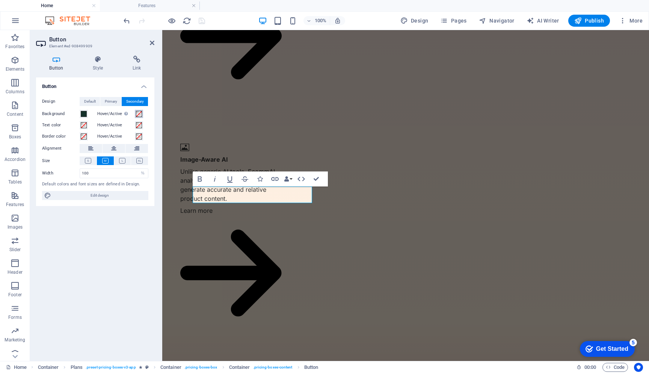
click at [139, 113] on span at bounding box center [139, 114] width 6 height 6
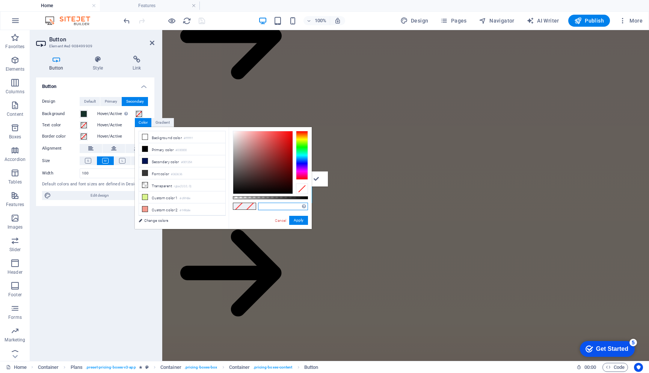
click at [275, 206] on input "text" at bounding box center [283, 207] width 50 height 8
paste input "80AFAB"
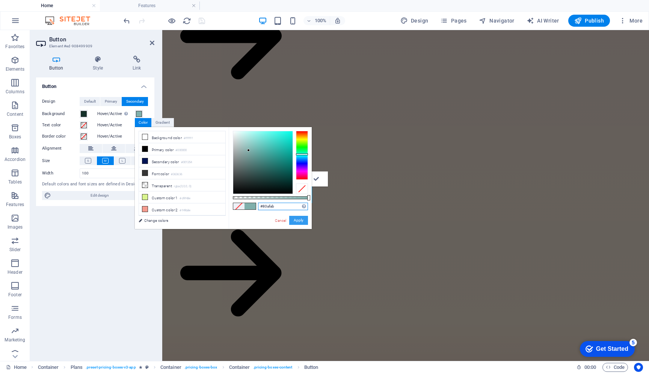
type input "#80afab"
click at [299, 219] on button "Apply" at bounding box center [298, 220] width 19 height 9
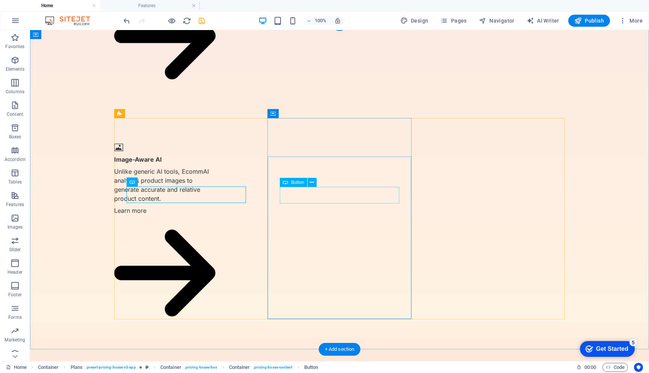
click at [295, 183] on span "Button" at bounding box center [297, 182] width 13 height 5
select select "%"
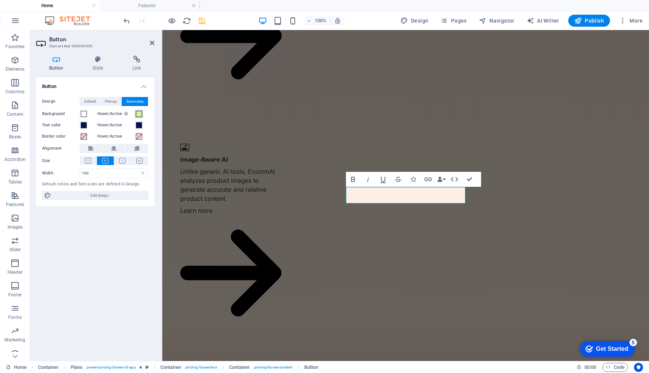
click at [138, 113] on span at bounding box center [139, 114] width 6 height 6
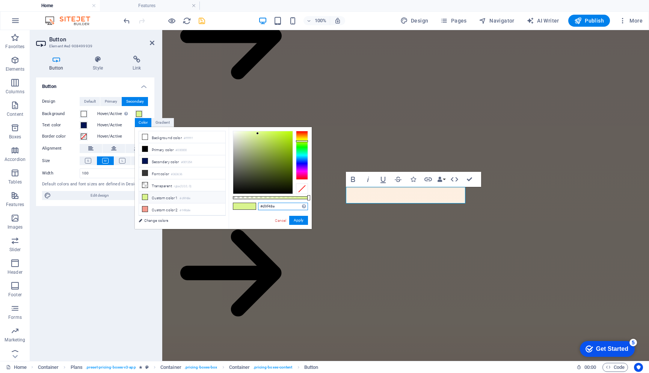
drag, startPoint x: 263, startPoint y: 207, endPoint x: 285, endPoint y: 206, distance: 21.4
click at [285, 206] on input "#d9f48e" at bounding box center [283, 207] width 50 height 8
paste input "3F5D58"
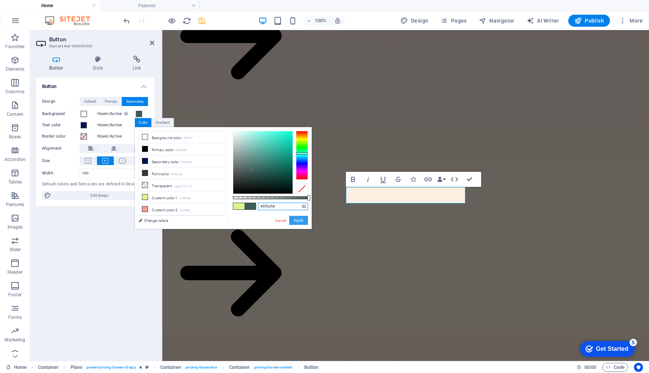
type input "#3f5d58"
click at [297, 221] on button "Apply" at bounding box center [298, 220] width 19 height 9
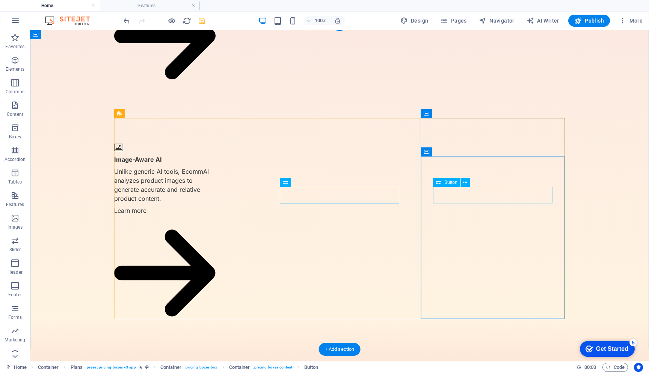
click at [448, 180] on span "Button" at bounding box center [451, 182] width 13 height 5
select select "%"
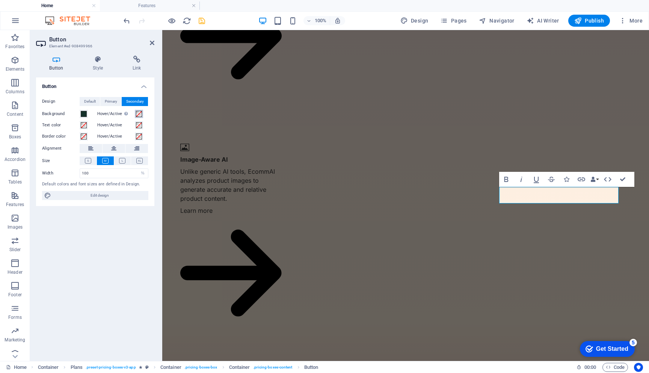
click at [139, 112] on span at bounding box center [139, 114] width 6 height 6
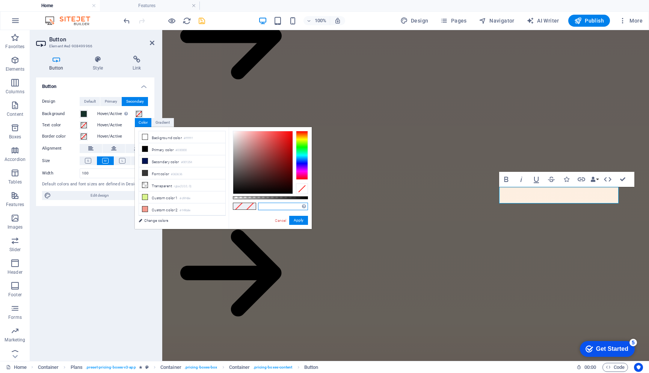
click at [272, 207] on input "text" at bounding box center [283, 207] width 50 height 8
paste input "80AFAB"
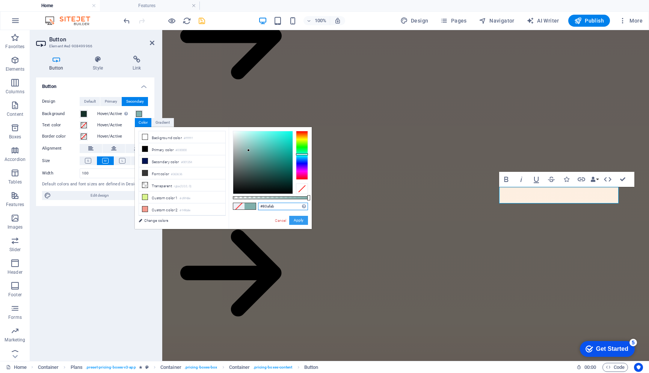
type input "#80afab"
click at [301, 218] on button "Apply" at bounding box center [298, 220] width 19 height 9
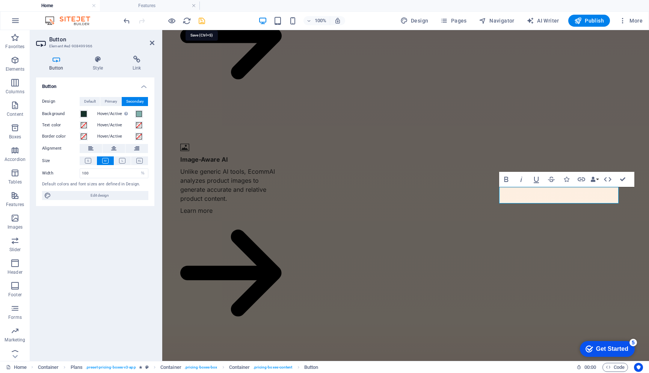
click at [204, 21] on icon "save" at bounding box center [202, 21] width 9 height 9
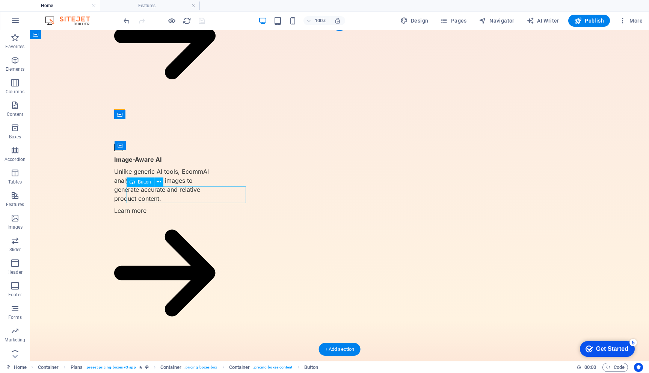
select select "%"
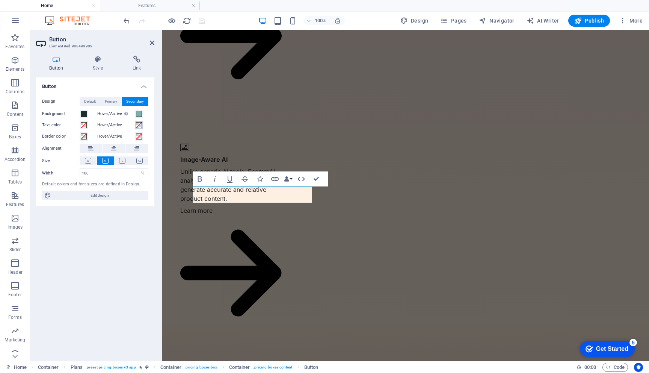
click at [138, 126] on span at bounding box center [139, 125] width 6 height 6
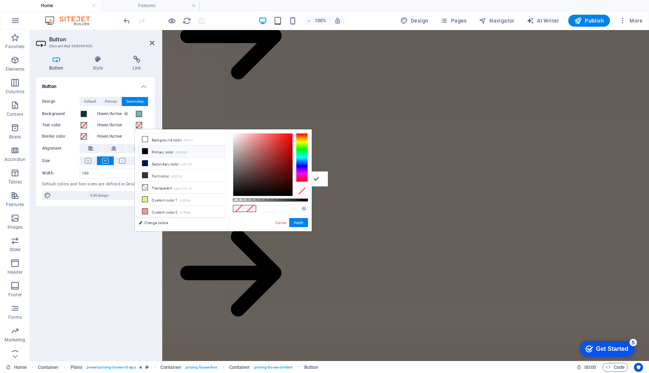
click at [154, 153] on li "Primary color #000000" at bounding box center [182, 151] width 86 height 12
type input "#000000"
click at [298, 221] on button "Apply" at bounding box center [298, 222] width 19 height 9
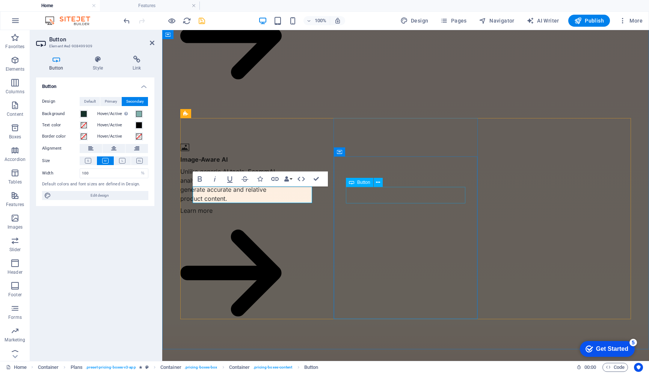
select select "%"
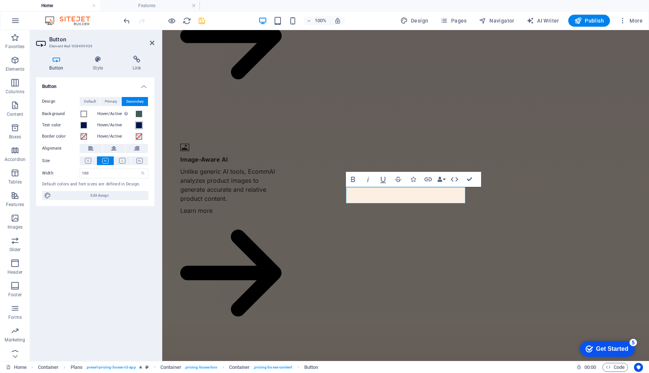
click at [140, 125] on span at bounding box center [139, 125] width 6 height 6
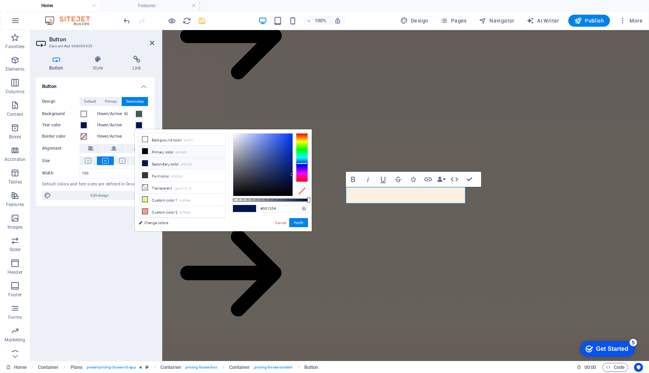
click at [165, 153] on li "Primary color #000000" at bounding box center [182, 151] width 86 height 12
type input "#000000"
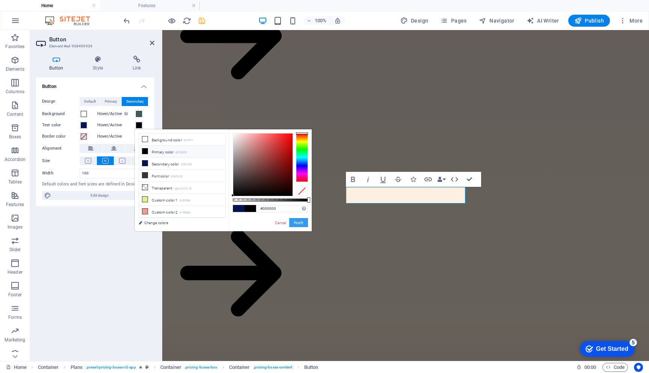
click at [300, 220] on button "Apply" at bounding box center [298, 222] width 19 height 9
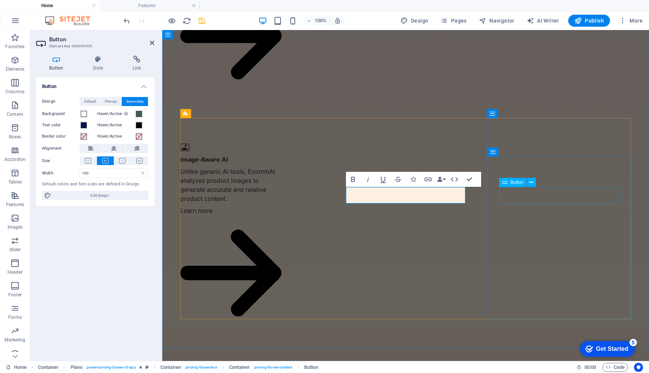
select select "%"
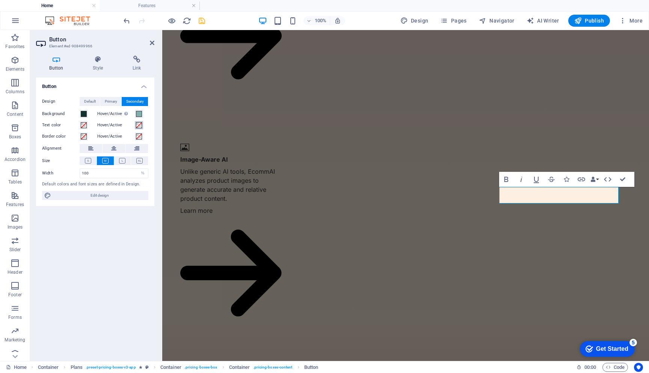
click at [137, 126] on span at bounding box center [139, 125] width 6 height 6
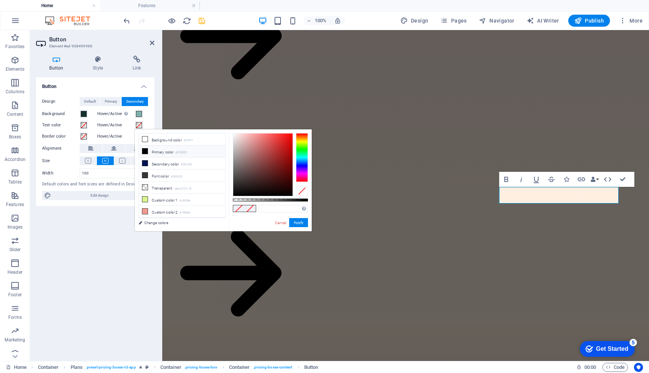
click at [159, 151] on li "Primary color #000000" at bounding box center [182, 151] width 86 height 12
type input "#000000"
click at [295, 222] on button "Apply" at bounding box center [298, 222] width 19 height 9
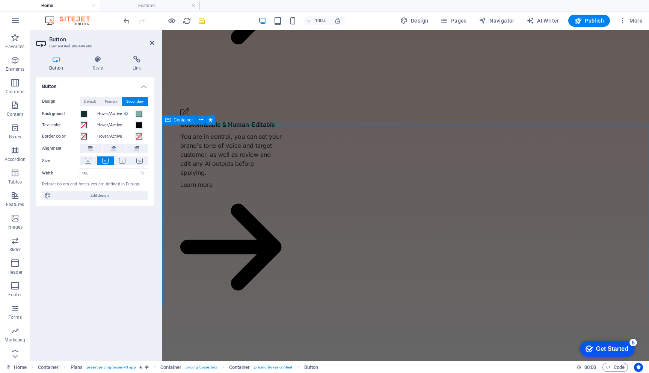
scroll to position [1133, 0]
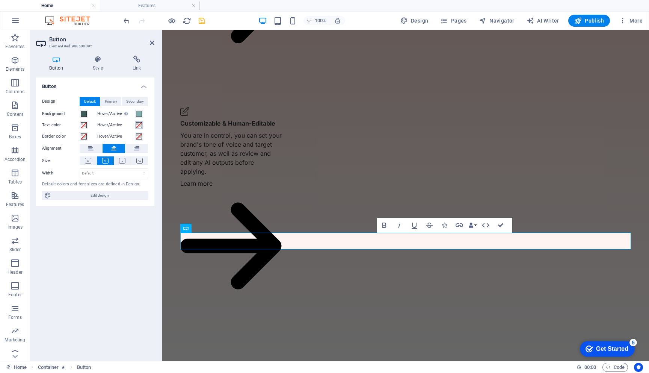
click at [139, 124] on span at bounding box center [139, 125] width 6 height 6
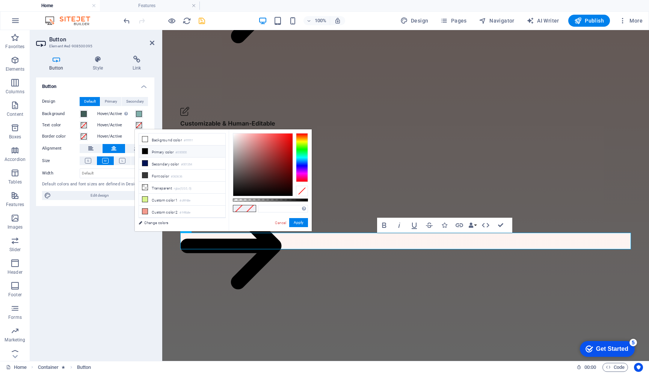
click at [182, 151] on small "#000000" at bounding box center [181, 152] width 11 height 5
type input "#000000"
click at [300, 223] on button "Apply" at bounding box center [298, 222] width 19 height 9
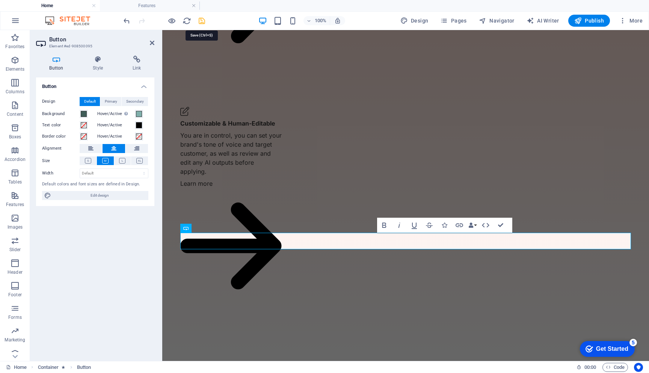
click at [201, 21] on icon "save" at bounding box center [202, 21] width 9 height 9
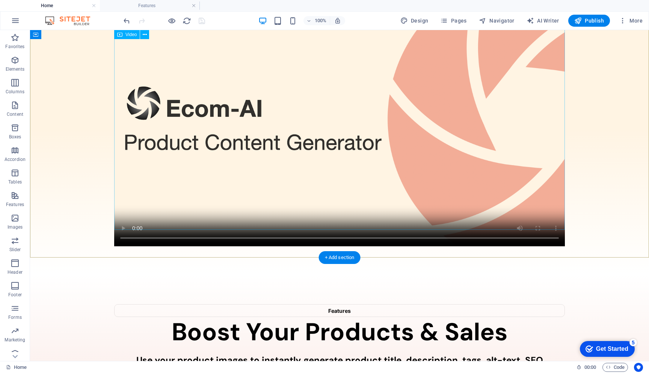
scroll to position [114, 0]
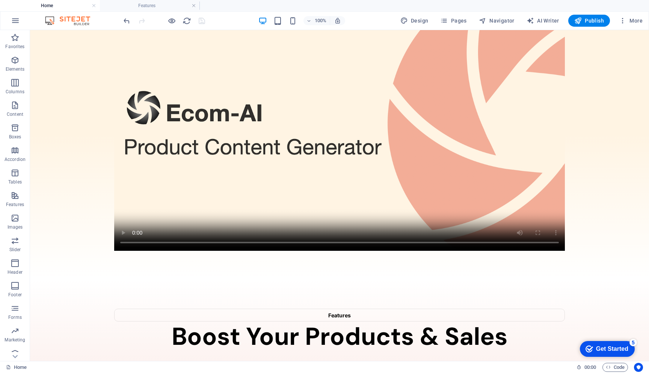
click at [203, 20] on div at bounding box center [164, 21] width 84 height 12
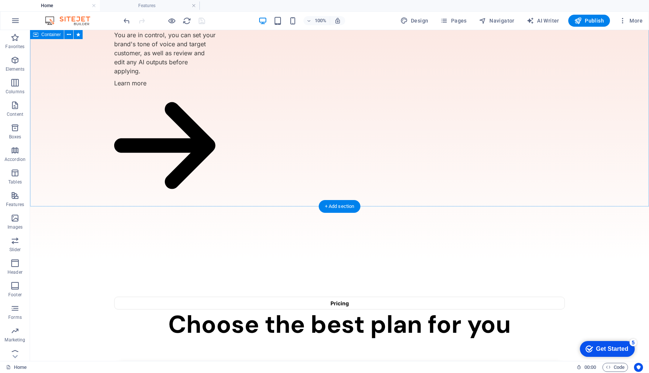
scroll to position [1240, 0]
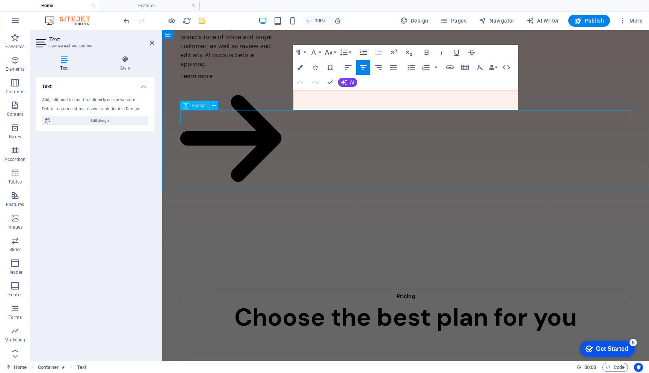
drag, startPoint x: 306, startPoint y: 96, endPoint x: 504, endPoint y: 110, distance: 198.6
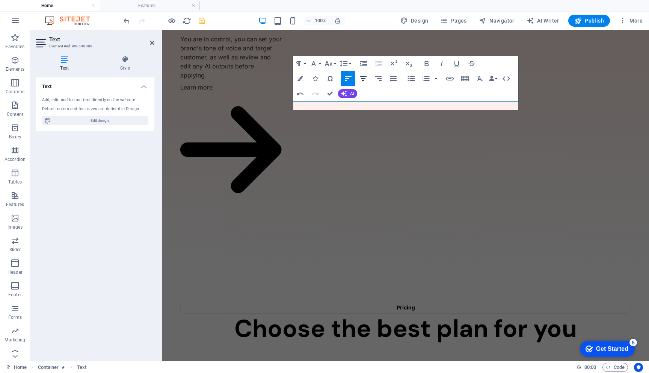
click at [363, 79] on icon "button" at bounding box center [363, 78] width 9 height 9
click at [331, 66] on icon "button" at bounding box center [328, 63] width 9 height 9
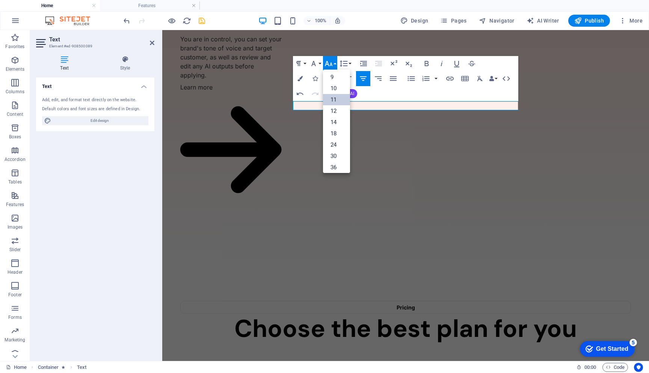
scroll to position [0, 0]
click at [338, 146] on link "18" at bounding box center [336, 145] width 27 height 11
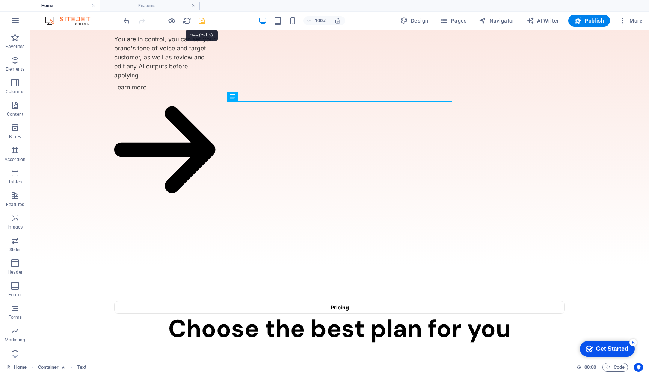
click at [203, 20] on icon "save" at bounding box center [202, 21] width 9 height 9
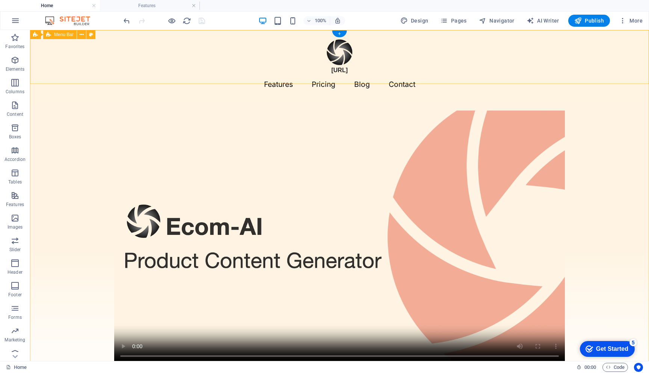
click at [44, 58] on div "[URL] Features Pricing Blog Contact" at bounding box center [339, 66] width 619 height 73
select select "rem"
select select "hover_border_bottom"
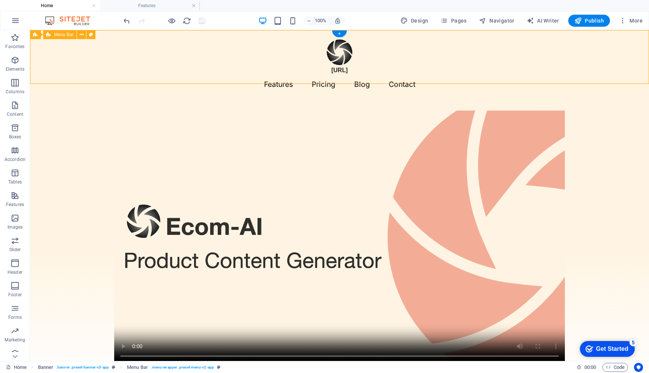
select select "px"
select select "rem"
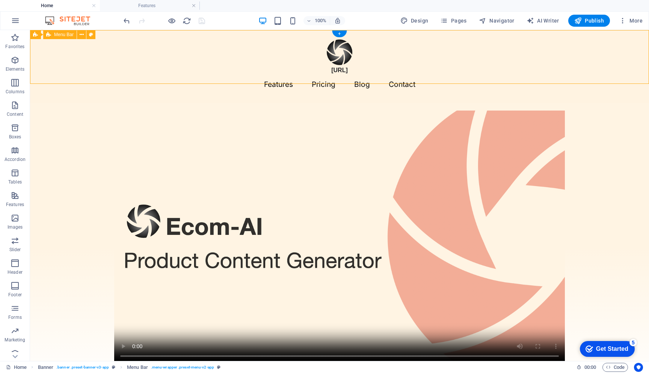
select select "rem"
select select "400"
select select "px"
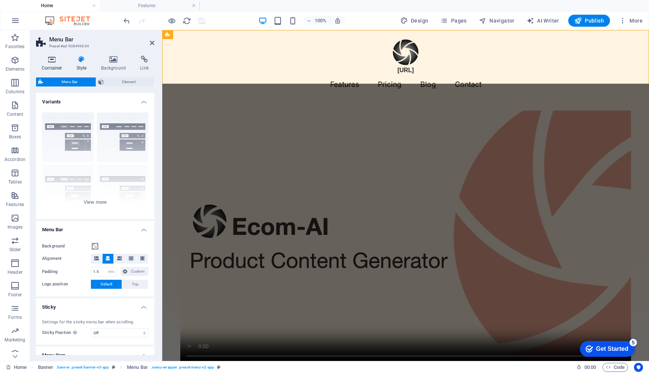
click at [46, 58] on icon at bounding box center [52, 60] width 32 height 8
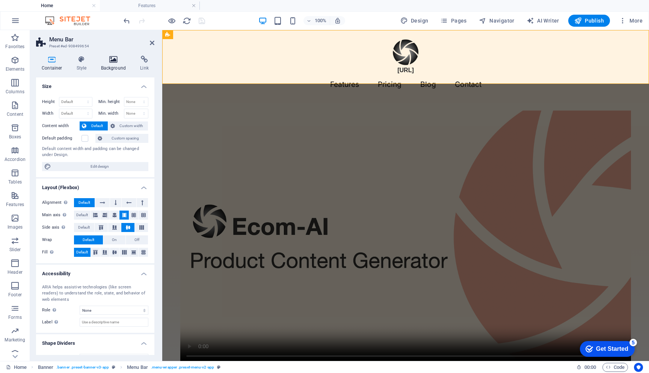
click at [115, 59] on icon at bounding box center [113, 60] width 36 height 8
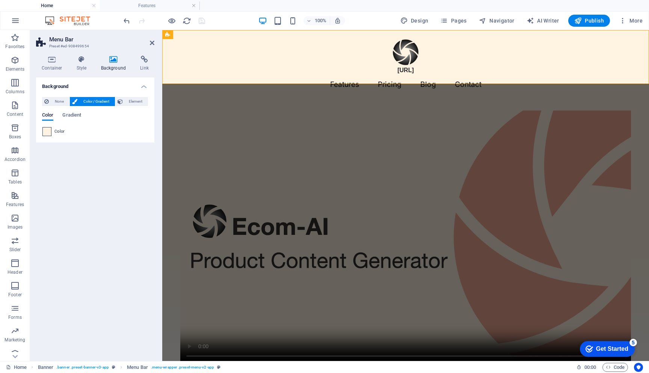
click at [48, 132] on span at bounding box center [47, 131] width 8 height 8
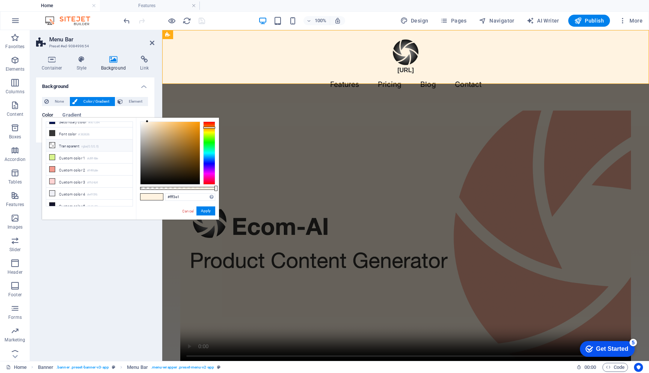
scroll to position [34, 0]
click at [88, 167] on li "Custom color 2 #f49b8e" at bounding box center [89, 166] width 86 height 12
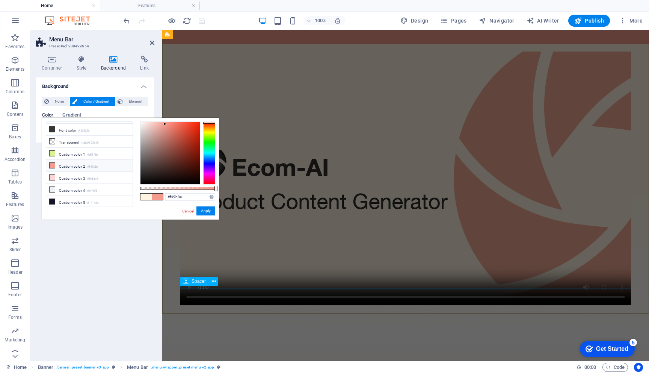
scroll to position [0, 0]
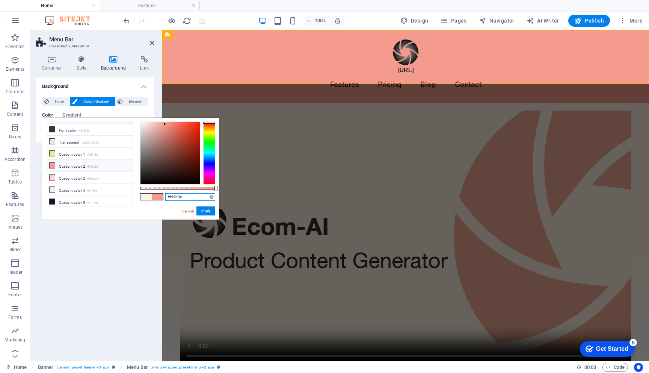
drag, startPoint x: 332, startPoint y: 227, endPoint x: 224, endPoint y: 199, distance: 111.9
paste input "F3C3B6"
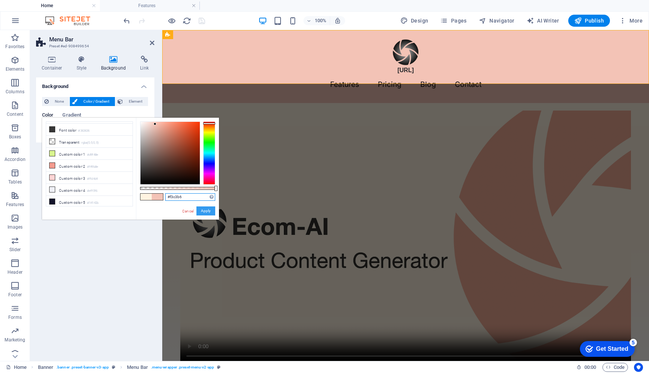
type input "#f3c3b6"
click at [201, 211] on button "Apply" at bounding box center [206, 210] width 19 height 9
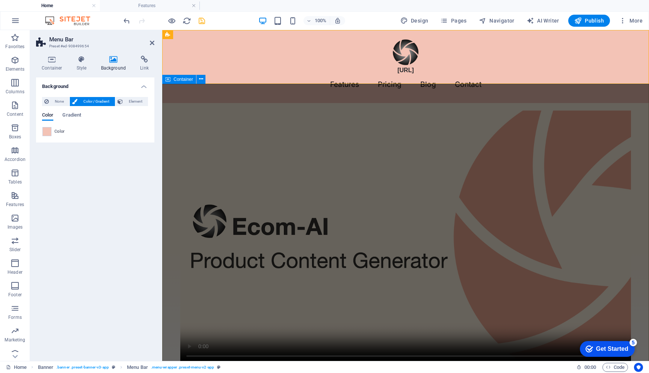
click at [168, 104] on div at bounding box center [405, 247] width 487 height 289
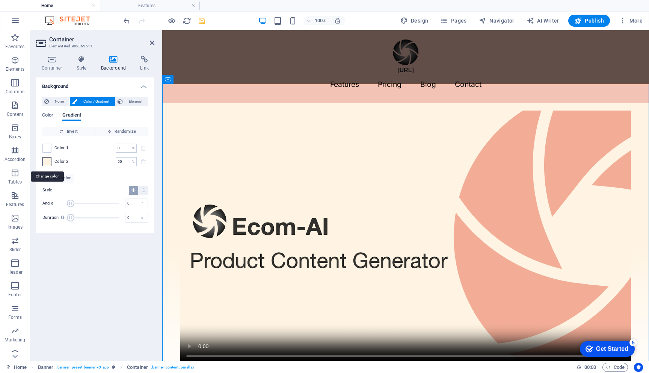
click at [49, 163] on span at bounding box center [47, 161] width 8 height 8
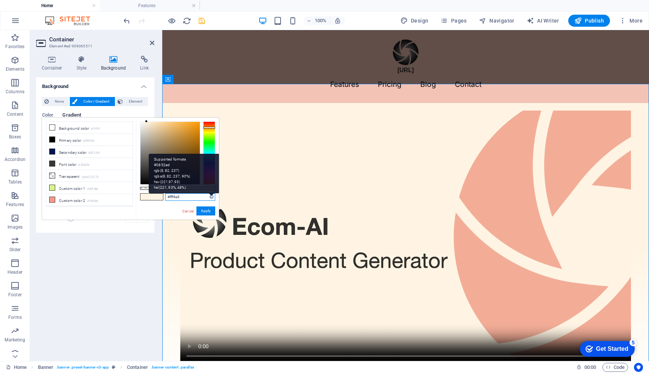
drag, startPoint x: 169, startPoint y: 198, endPoint x: 213, endPoint y: 198, distance: 44.0
click at [213, 198] on div "#fff4e3 Supported formats #0852ed rgb(8, 82, 237) rgba(8, 82, 237, 90%) hsv(221…" at bounding box center [190, 197] width 50 height 8
paste input "F3C3B6"
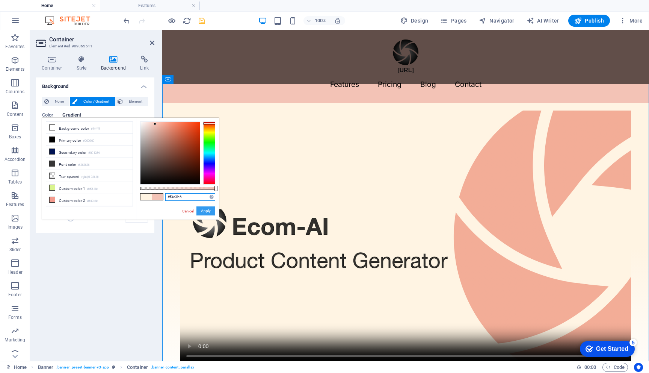
type input "#f3c3b6"
click at [207, 212] on button "Apply" at bounding box center [206, 210] width 19 height 9
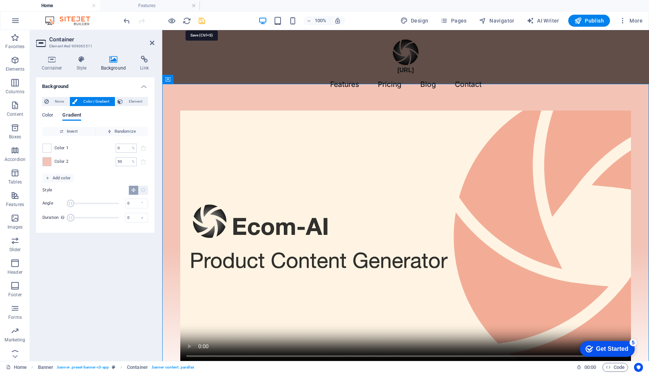
click at [201, 18] on icon "save" at bounding box center [202, 21] width 9 height 9
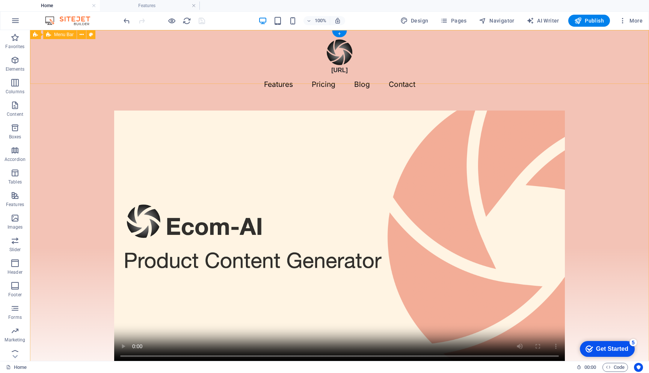
click at [80, 57] on div "[URL] Features Pricing Blog Contact" at bounding box center [339, 66] width 619 height 73
click at [61, 36] on span "Menu Bar" at bounding box center [64, 34] width 20 height 5
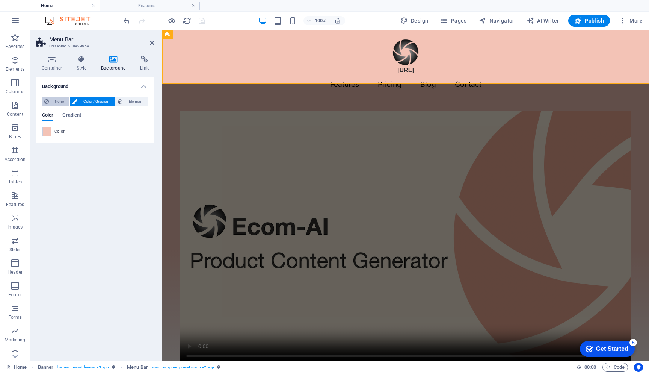
click at [55, 102] on span "None" at bounding box center [59, 101] width 16 height 9
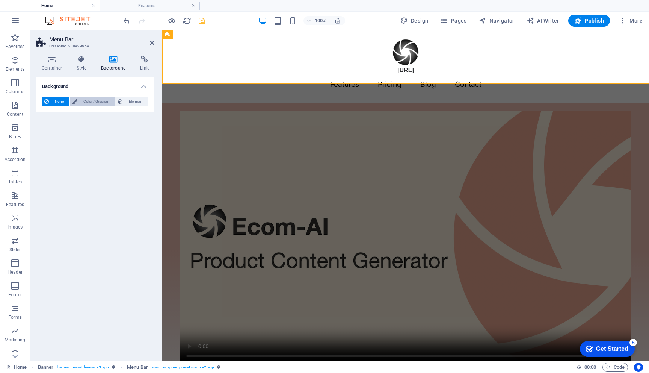
click at [89, 102] on span "Color / Gradient" at bounding box center [96, 101] width 33 height 9
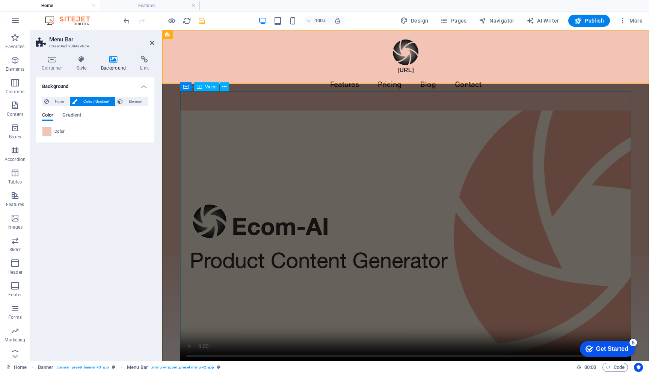
click at [194, 126] on figure at bounding box center [405, 237] width 451 height 254
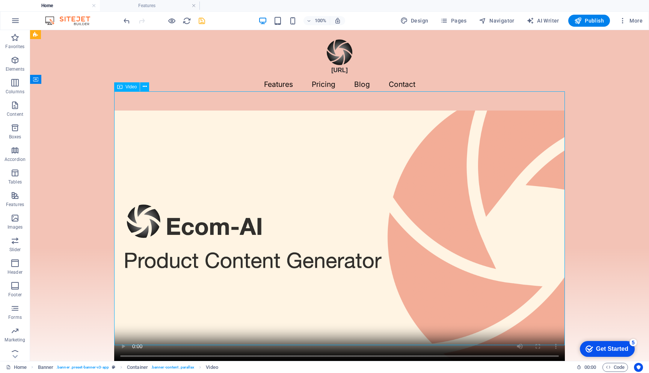
click at [157, 116] on figure at bounding box center [339, 237] width 451 height 254
select select "%"
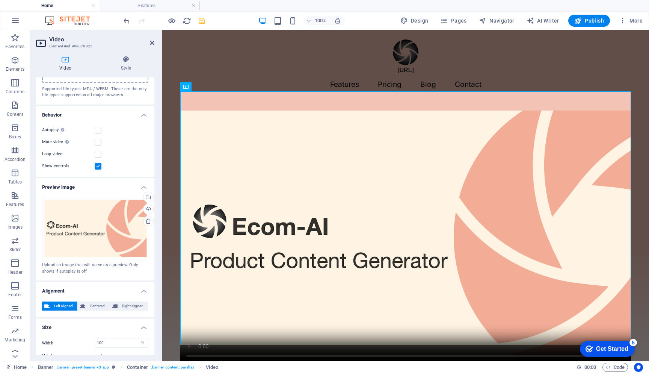
scroll to position [74, 0]
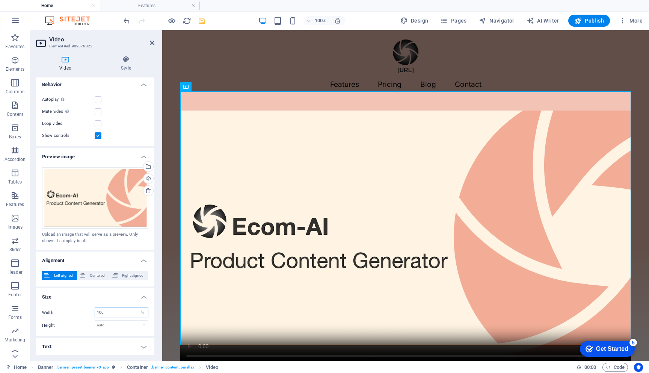
click at [101, 310] on input "100" at bounding box center [121, 312] width 53 height 9
type input "120"
click at [76, 324] on label "Height" at bounding box center [68, 325] width 53 height 4
click at [97, 298] on h4 "Size" at bounding box center [95, 295] width 118 height 14
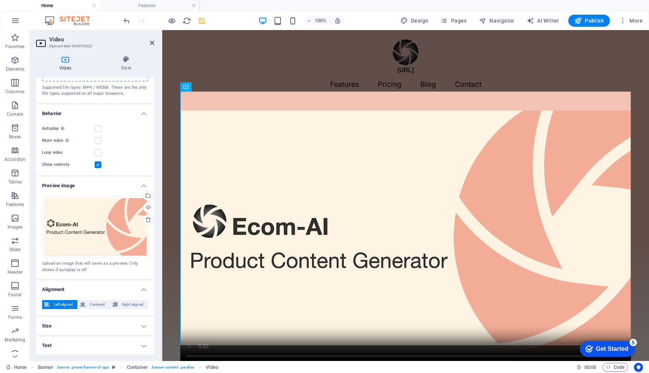
scroll to position [44, 0]
click at [99, 327] on h4 "Size" at bounding box center [95, 327] width 118 height 18
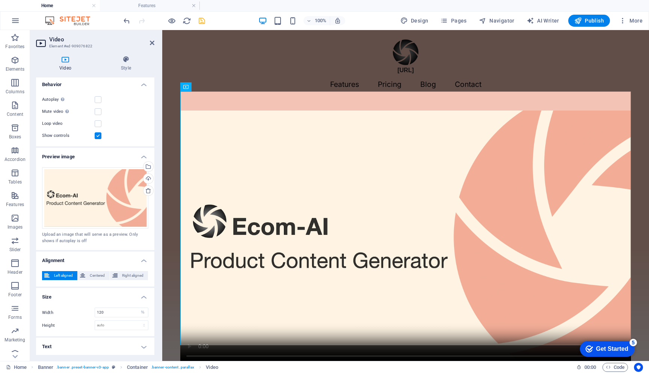
click at [135, 345] on h4 "Text" at bounding box center [95, 346] width 118 height 18
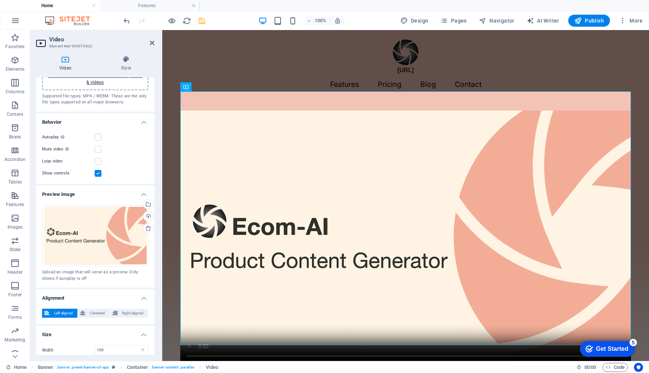
scroll to position [0, 0]
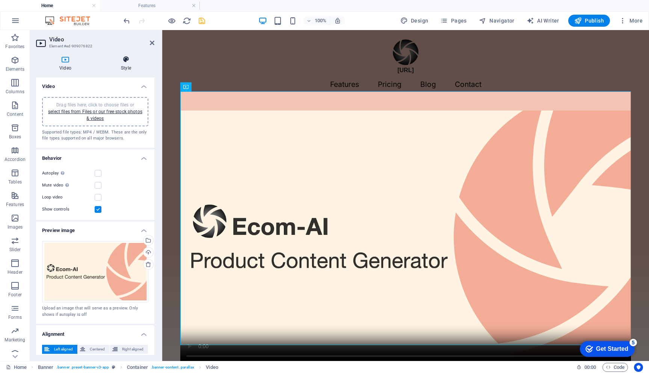
click at [130, 62] on icon at bounding box center [126, 60] width 57 height 8
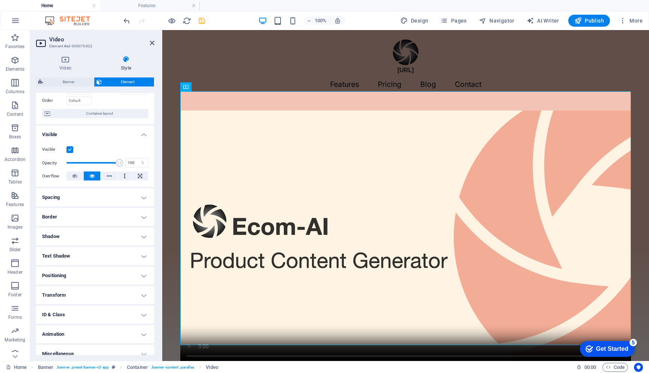
scroll to position [56, 0]
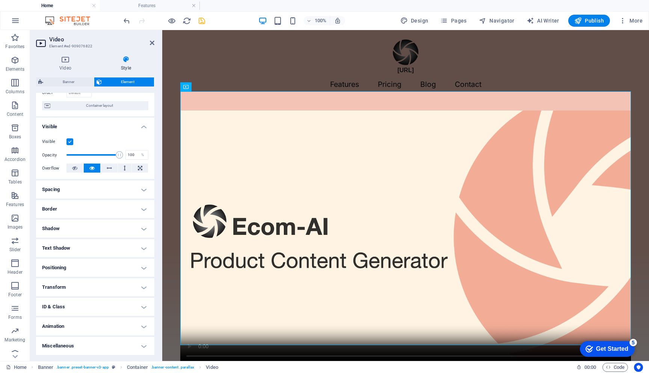
click at [85, 268] on h4 "Positioning" at bounding box center [95, 268] width 118 height 18
click at [152, 41] on icon at bounding box center [152, 43] width 5 height 6
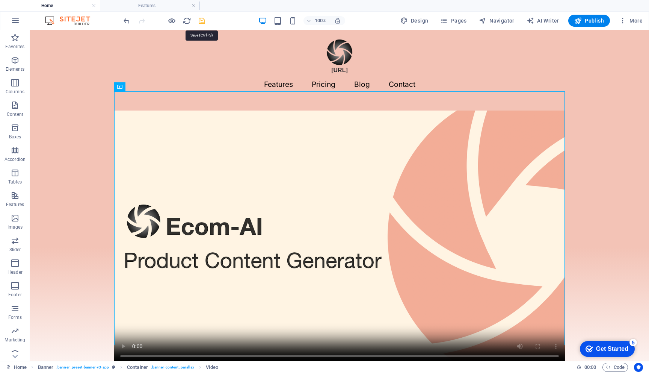
click at [200, 20] on icon "save" at bounding box center [202, 21] width 9 height 9
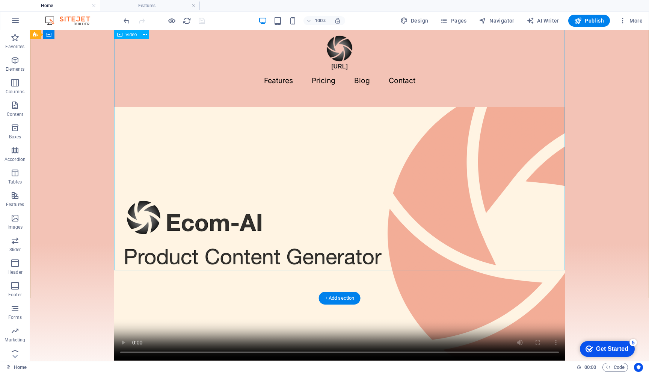
scroll to position [0, 0]
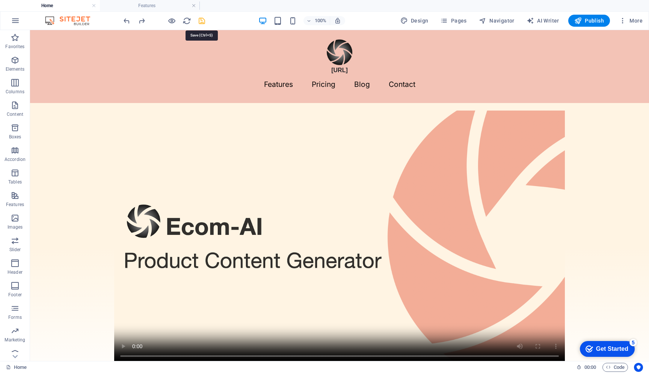
click at [203, 17] on icon "save" at bounding box center [202, 21] width 9 height 9
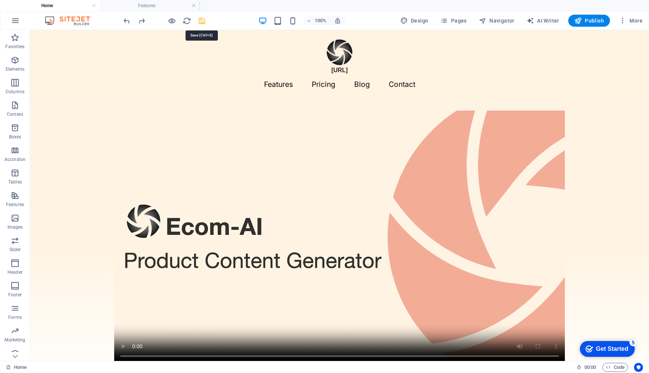
click at [201, 20] on icon "save" at bounding box center [202, 21] width 9 height 9
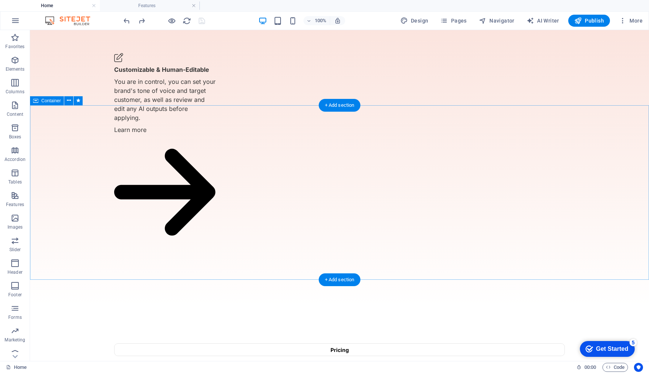
scroll to position [1230, 0]
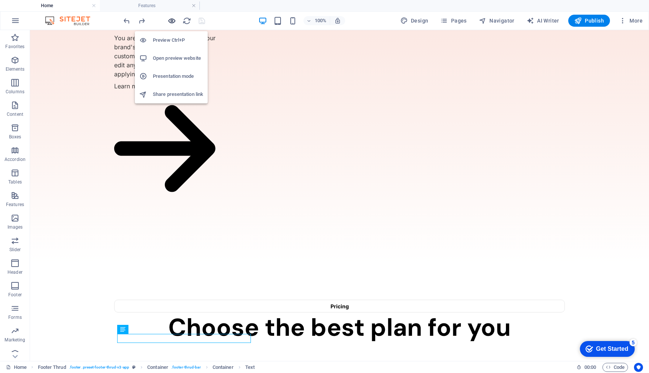
click at [173, 21] on icon "button" at bounding box center [172, 21] width 9 height 9
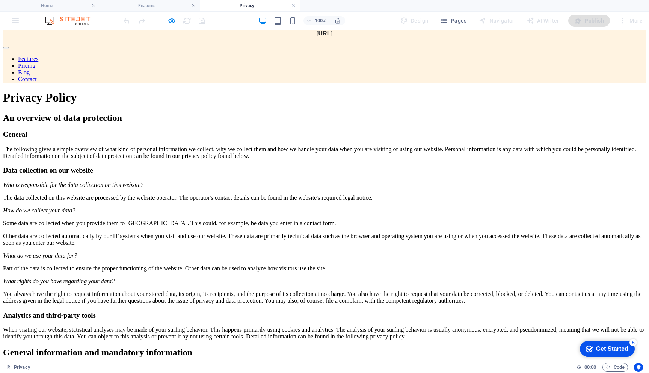
scroll to position [48, 0]
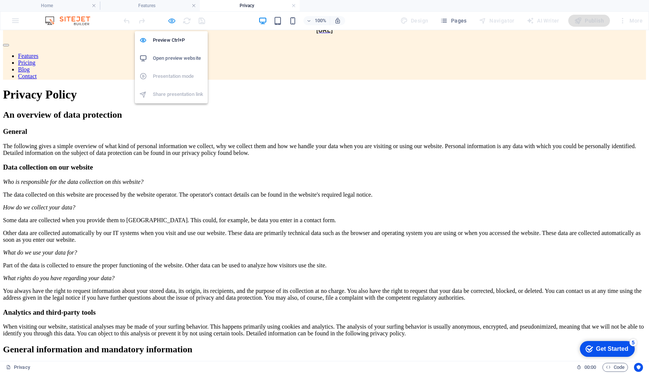
click at [172, 23] on icon "button" at bounding box center [172, 21] width 9 height 9
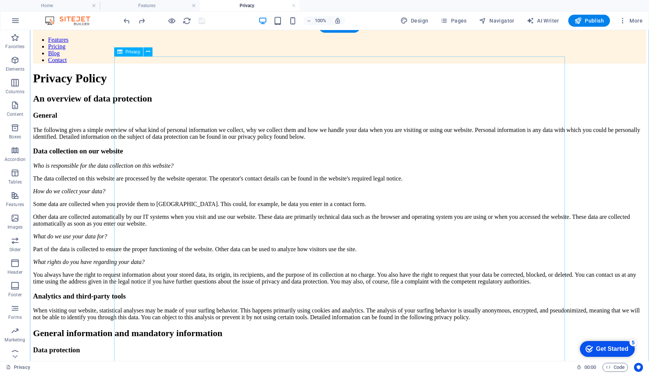
scroll to position [71, 0]
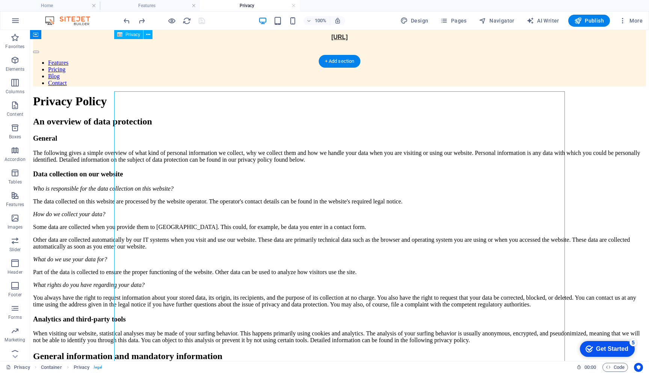
scroll to position [0, 0]
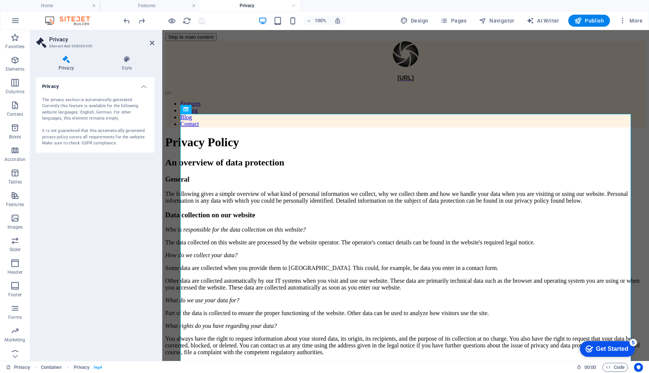
click at [96, 100] on div "The privacy section is automatically generated. Currently this feature is avail…" at bounding box center [95, 122] width 106 height 50
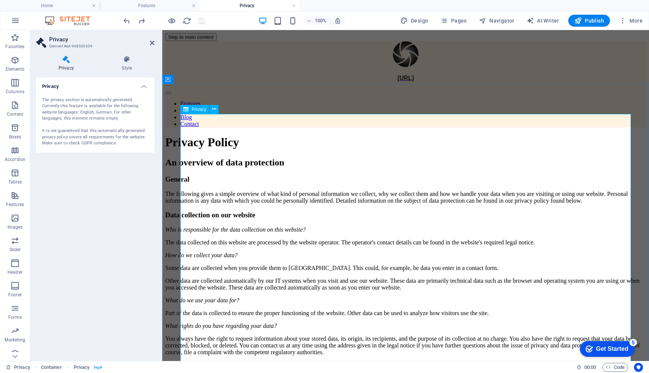
click at [80, 114] on div "The privacy section is automatically generated. Currently this feature is avail…" at bounding box center [95, 122] width 106 height 50
click at [147, 85] on h4 "Privacy" at bounding box center [95, 84] width 118 height 14
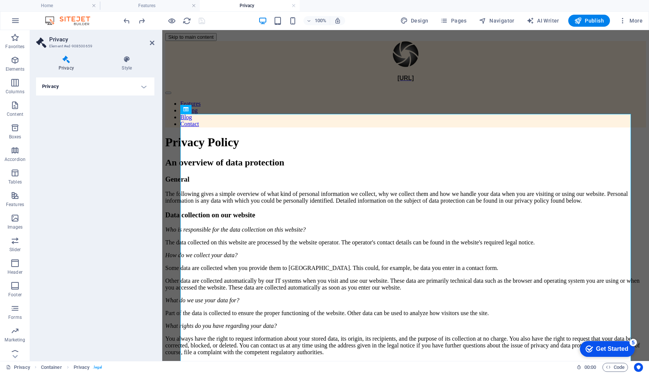
click at [147, 85] on h4 "Privacy" at bounding box center [95, 86] width 118 height 18
click at [71, 94] on div "The privacy section is automatically generated. Currently this feature is avail…" at bounding box center [95, 122] width 118 height 62
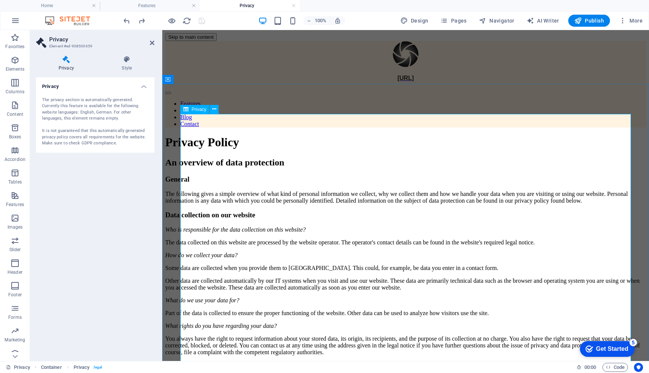
click at [200, 110] on span "Privacy" at bounding box center [199, 109] width 15 height 5
click at [213, 109] on icon at bounding box center [214, 109] width 4 height 8
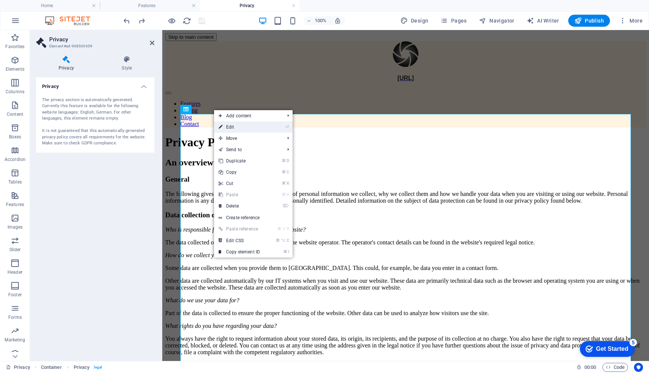
click at [221, 126] on icon at bounding box center [221, 126] width 4 height 11
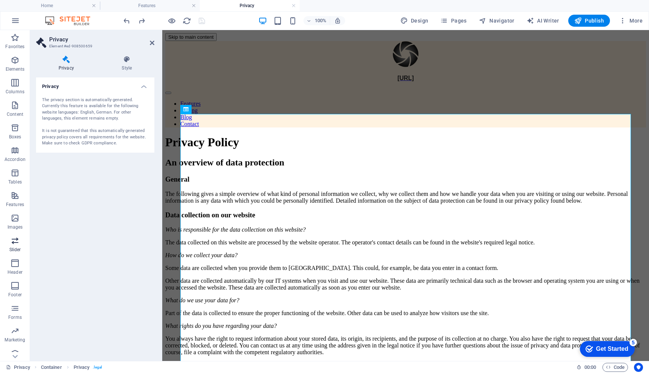
scroll to position [8, 0]
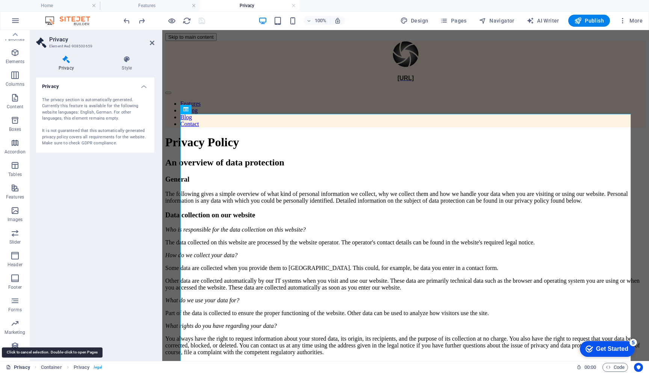
click at [19, 368] on link "Privacy" at bounding box center [18, 367] width 24 height 9
